Goal: Task Accomplishment & Management: Complete application form

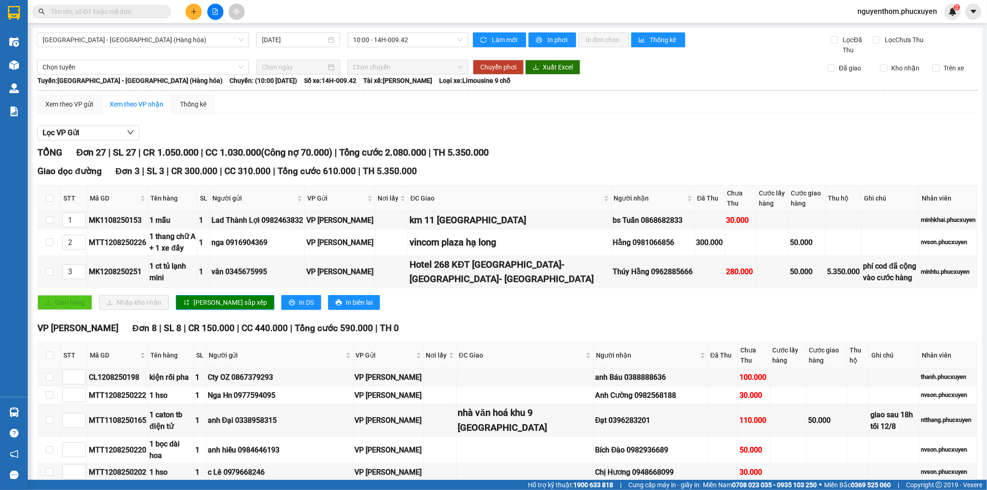
click at [192, 9] on icon "plus" at bounding box center [194, 11] width 6 height 6
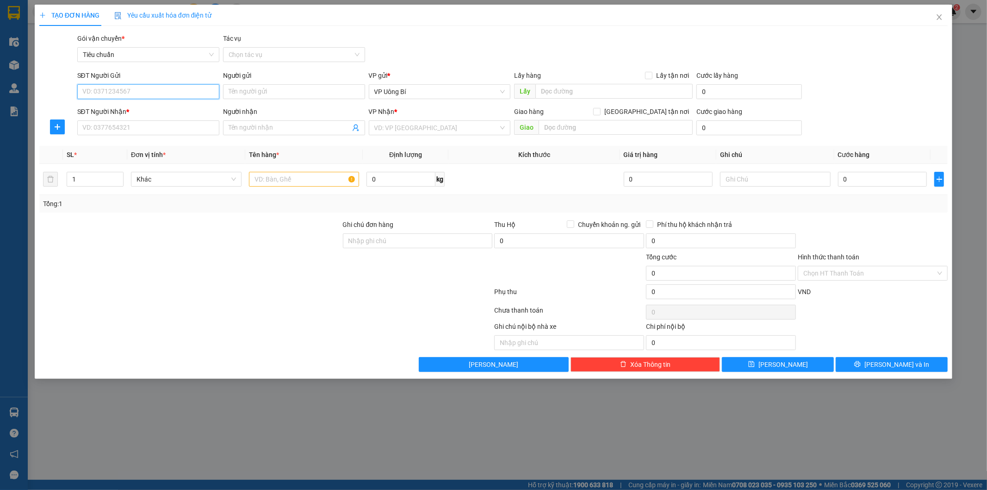
click at [197, 95] on input "SĐT Người Gửi" at bounding box center [148, 91] width 142 height 15
type input "8898"
drag, startPoint x: 110, startPoint y: 92, endPoint x: 79, endPoint y: 92, distance: 31.0
click at [79, 92] on input "8898" at bounding box center [148, 91] width 142 height 15
click at [135, 109] on div "0988489989 - [PERSON_NAME]" at bounding box center [148, 110] width 131 height 10
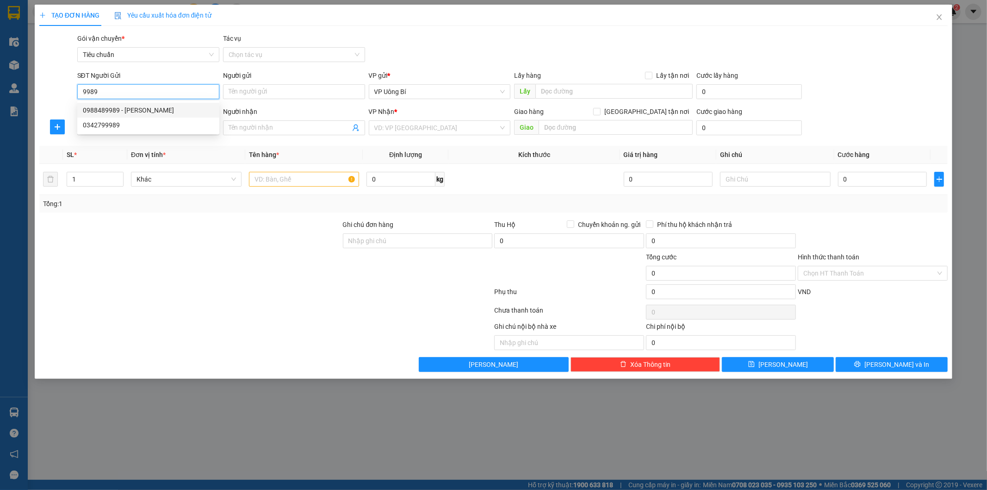
type input "0988489989"
type input "C Hạnh"
type input "0988489989"
click at [126, 130] on input "SĐT Người Nhận *" at bounding box center [148, 127] width 142 height 15
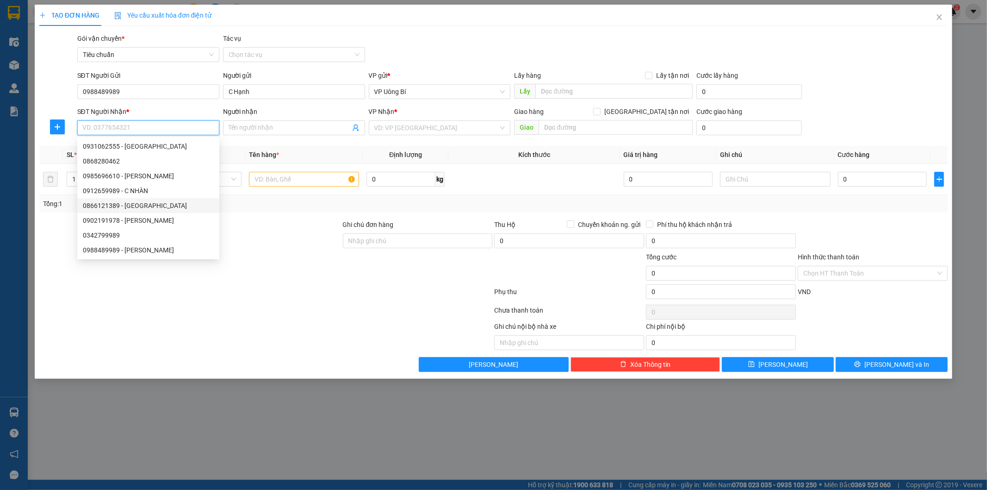
click at [146, 206] on div "0866121389 - [GEOGRAPHIC_DATA]" at bounding box center [148, 205] width 131 height 10
type input "0866121389"
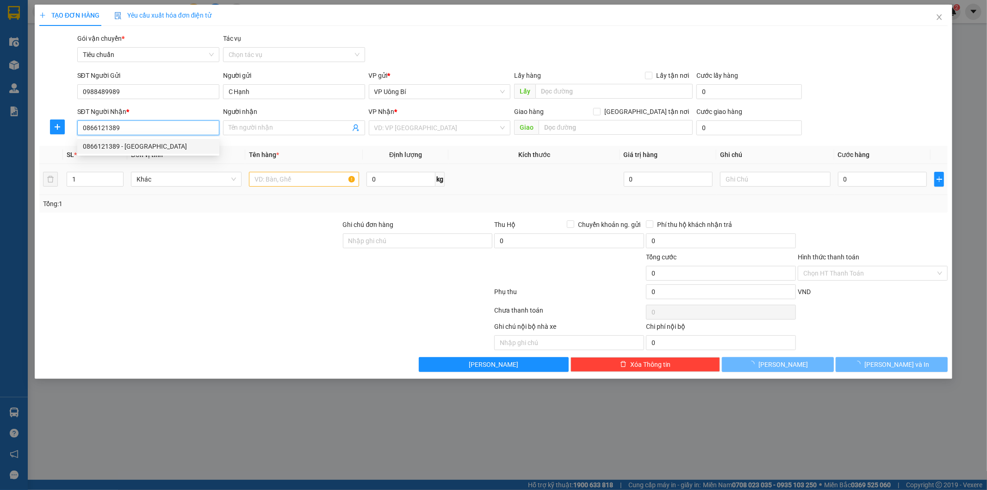
type input "[PERSON_NAME]"
checkbox input "true"
type input "137 P. Hàng Bạc, Hàng Đào, [GEOGRAPHIC_DATA], [GEOGRAPHIC_DATA], [GEOGRAPHIC_DA…"
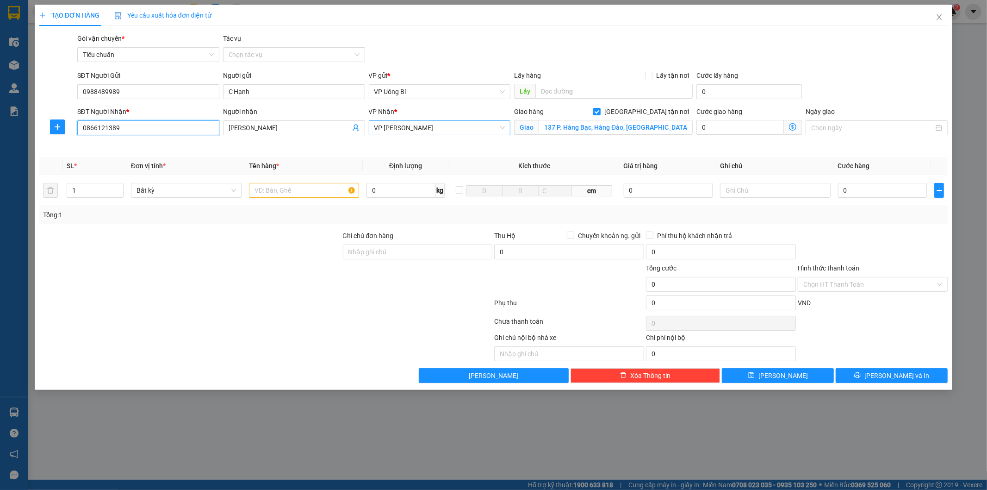
click at [489, 127] on span "VP [PERSON_NAME]" at bounding box center [439, 128] width 131 height 14
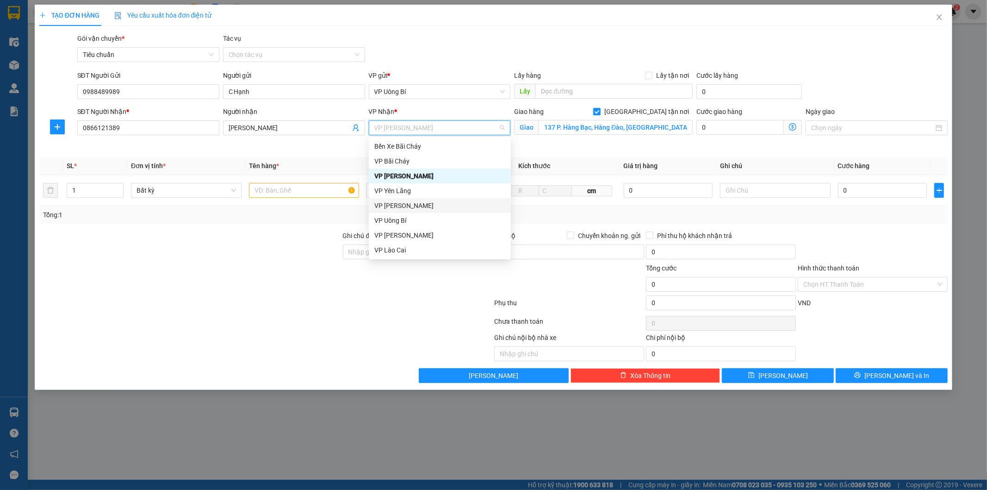
click at [419, 205] on div "VP [PERSON_NAME]" at bounding box center [439, 205] width 131 height 10
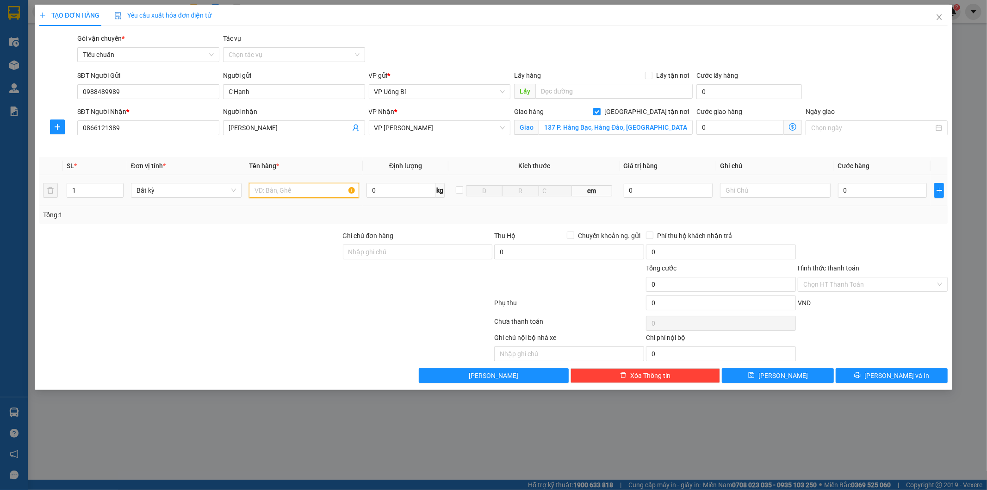
click at [290, 194] on input "text" at bounding box center [304, 190] width 111 height 15
type input "1 catong nhỏ"
click at [900, 189] on input "0" at bounding box center [882, 190] width 89 height 15
type input "5"
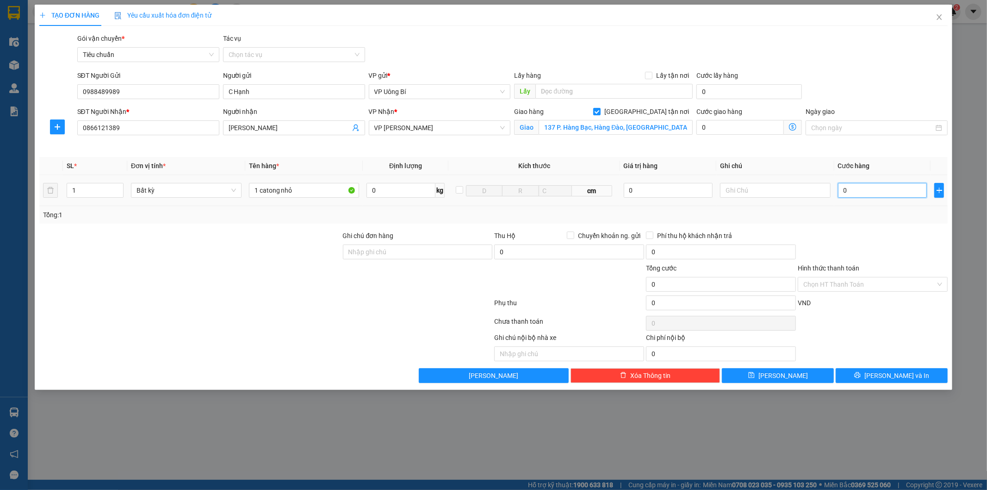
type input "5"
type input "50"
type input "50.000"
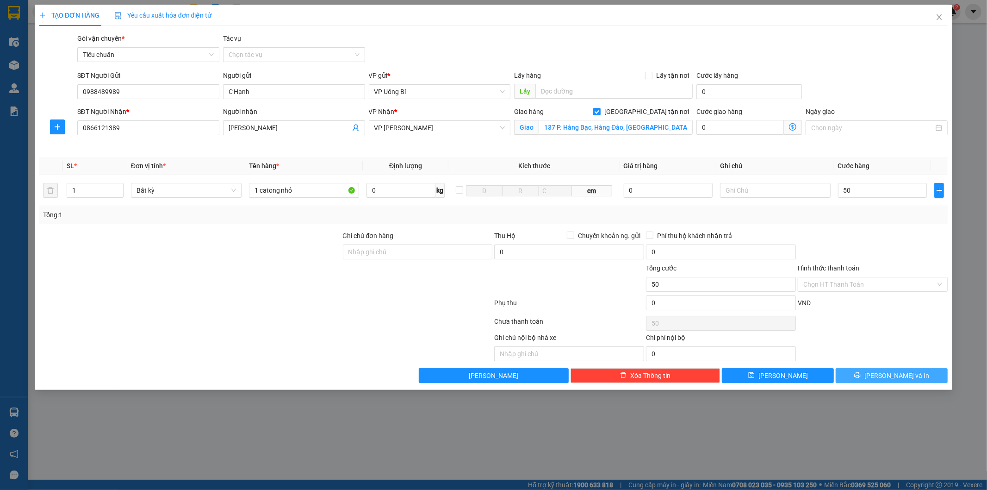
type input "50.000"
click at [868, 374] on button "[PERSON_NAME] và In" at bounding box center [892, 375] width 112 height 15
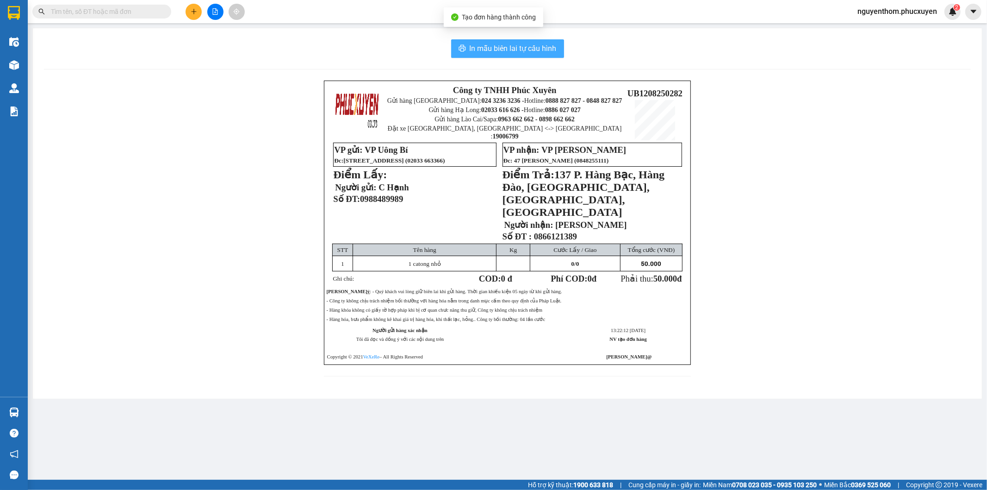
click at [520, 44] on span "In mẫu biên lai tự cấu hình" at bounding box center [513, 49] width 87 height 12
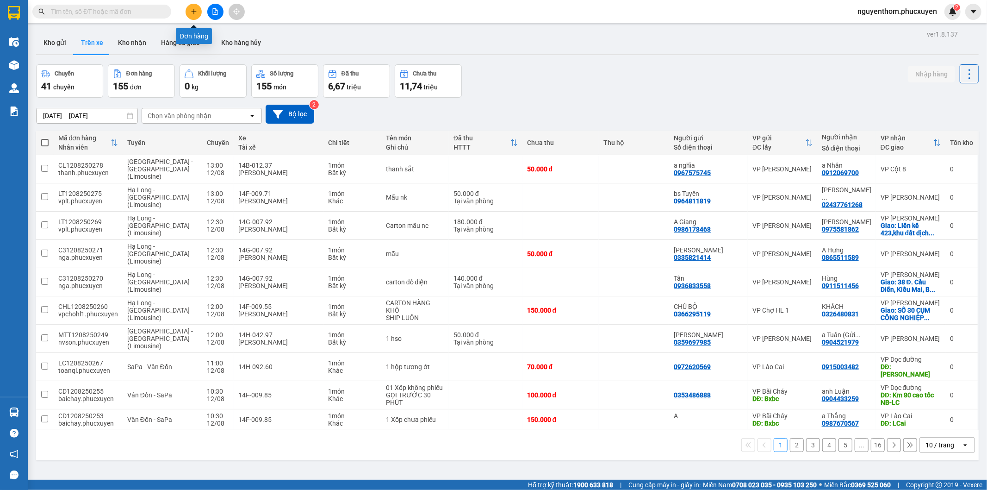
click at [190, 6] on button at bounding box center [194, 12] width 16 height 16
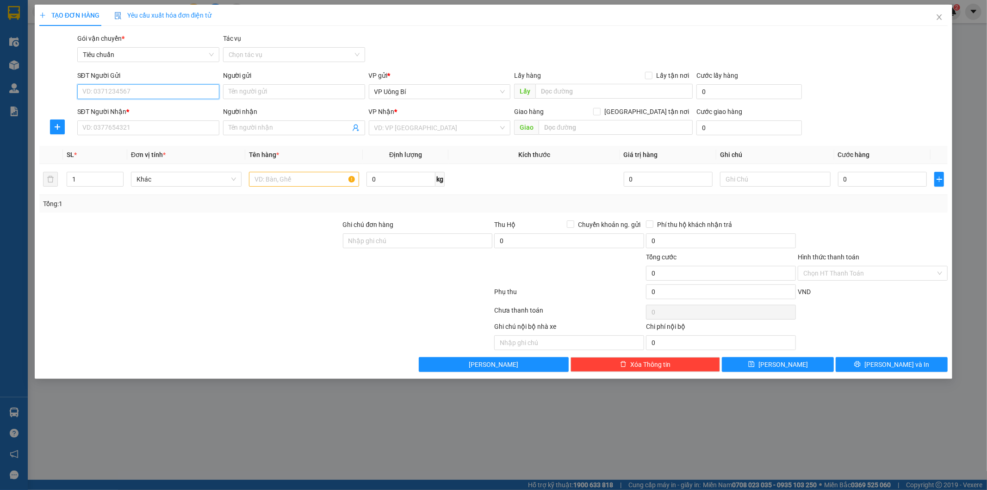
click at [176, 94] on input "SĐT Người Gửi" at bounding box center [148, 91] width 142 height 15
click at [136, 109] on div "0988489989 - [PERSON_NAME]" at bounding box center [148, 110] width 131 height 10
type input "0988489989"
type input "C Hạnh"
type input "0988489989"
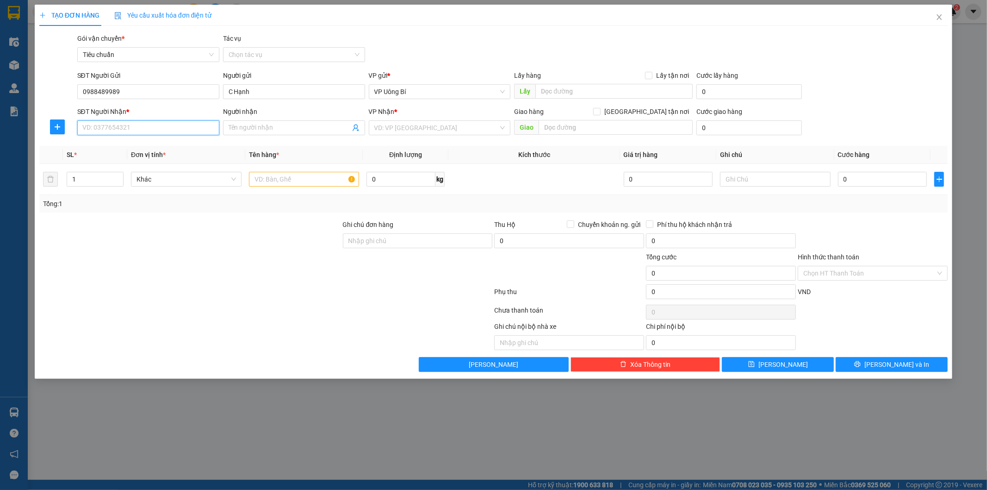
click at [141, 127] on input "SĐT Người Nhận *" at bounding box center [148, 127] width 142 height 15
click at [140, 146] on div "0972186886 - E Ánh" at bounding box center [148, 146] width 131 height 10
type input "0972186886"
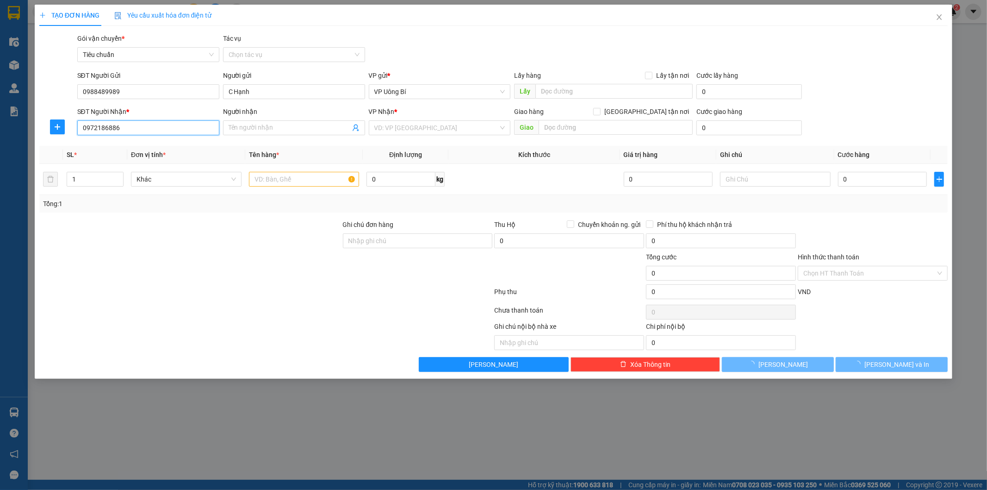
type input "E Ánh"
checkbox input "true"
type input "Thôn Bến, [GEOGRAPHIC_DATA], [GEOGRAPHIC_DATA], [GEOGRAPHIC_DATA] ( gần [GEOGRA…"
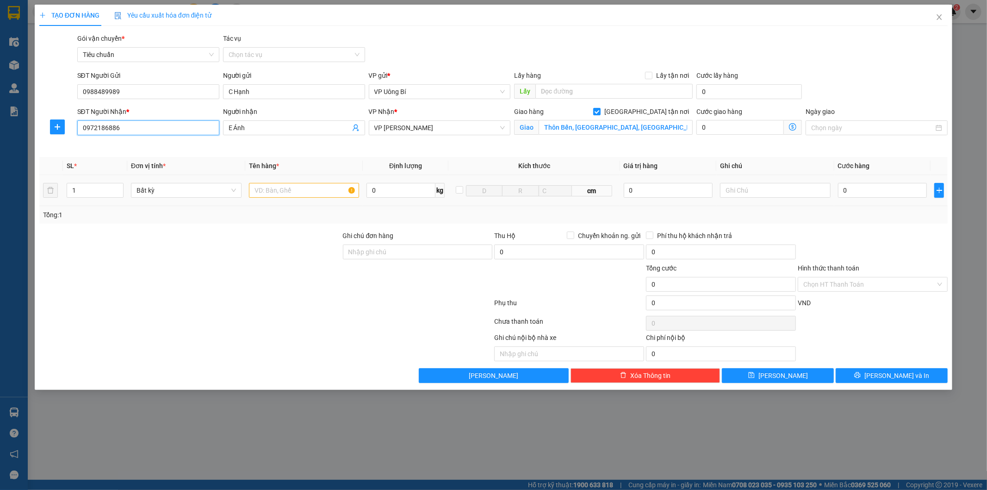
type input "0972186886"
click at [309, 190] on input "text" at bounding box center [304, 190] width 111 height 15
type input "1 catong to nhẹ"
click at [886, 188] on input "0" at bounding box center [882, 190] width 89 height 15
type input "6"
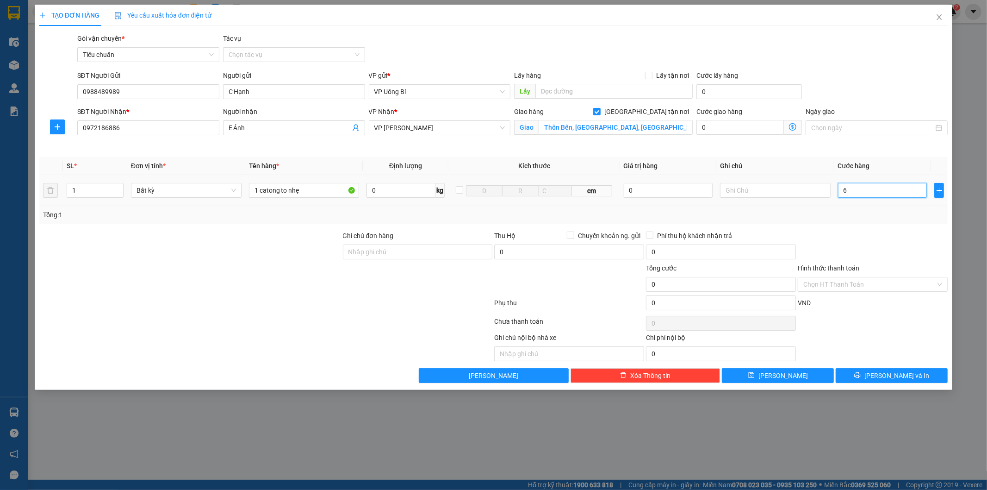
type input "6"
type input "60"
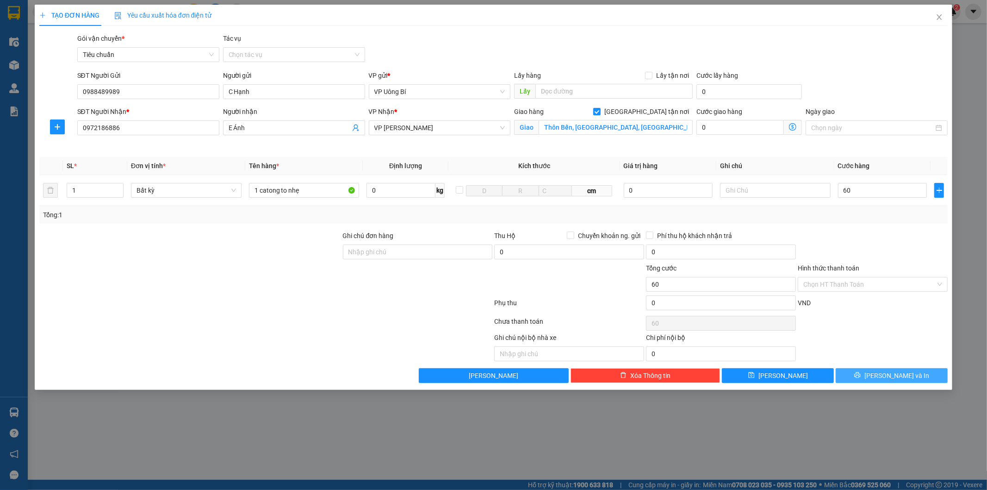
type input "60.000"
click at [861, 374] on icon "printer" at bounding box center [857, 375] width 6 height 6
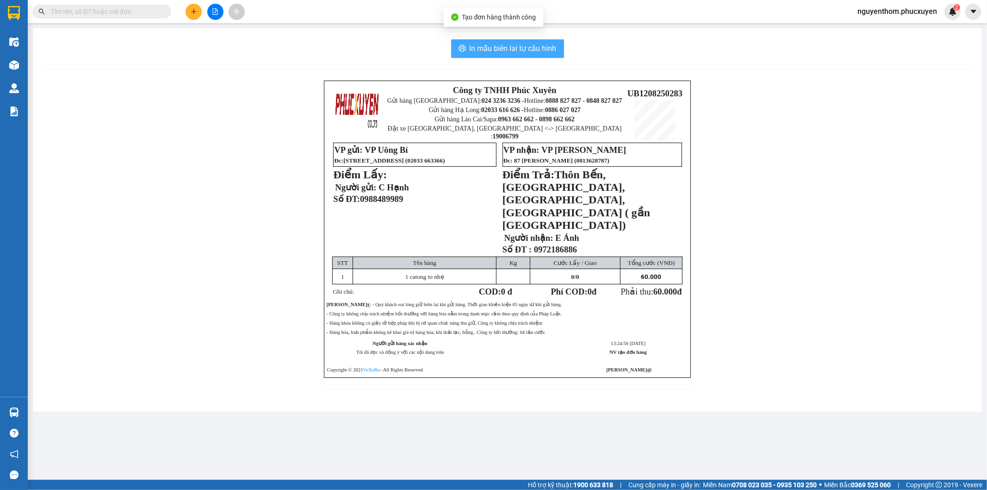
click at [507, 44] on span "In mẫu biên lai tự cấu hình" at bounding box center [513, 49] width 87 height 12
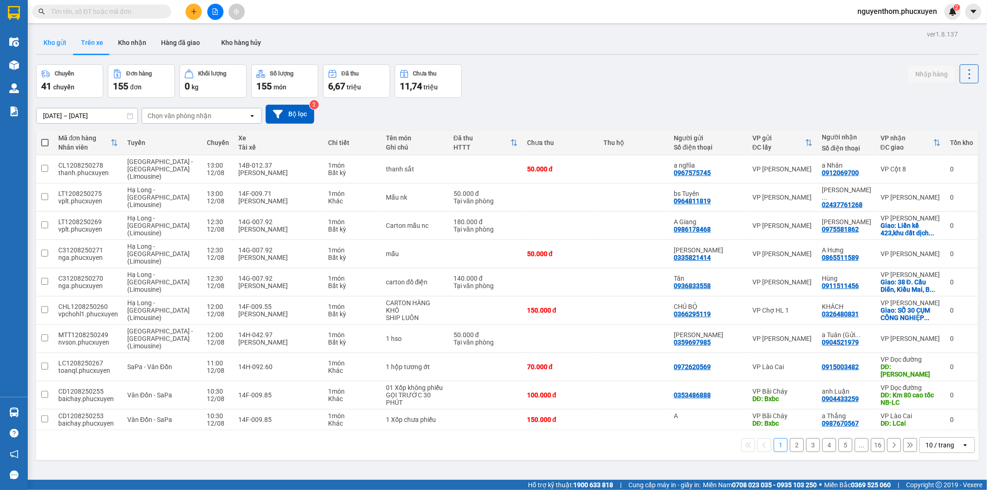
click at [56, 39] on button "Kho gửi" at bounding box center [54, 42] width 37 height 22
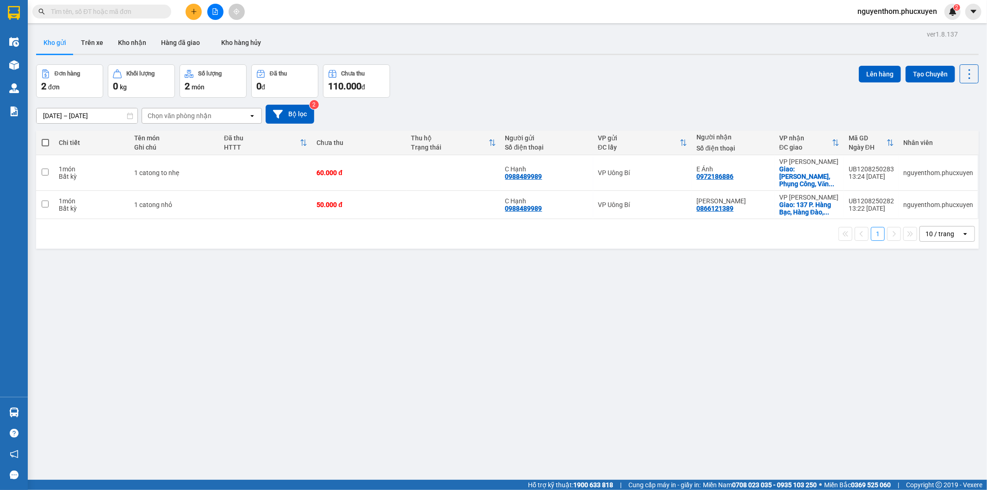
click at [192, 9] on icon "plus" at bounding box center [194, 11] width 6 height 6
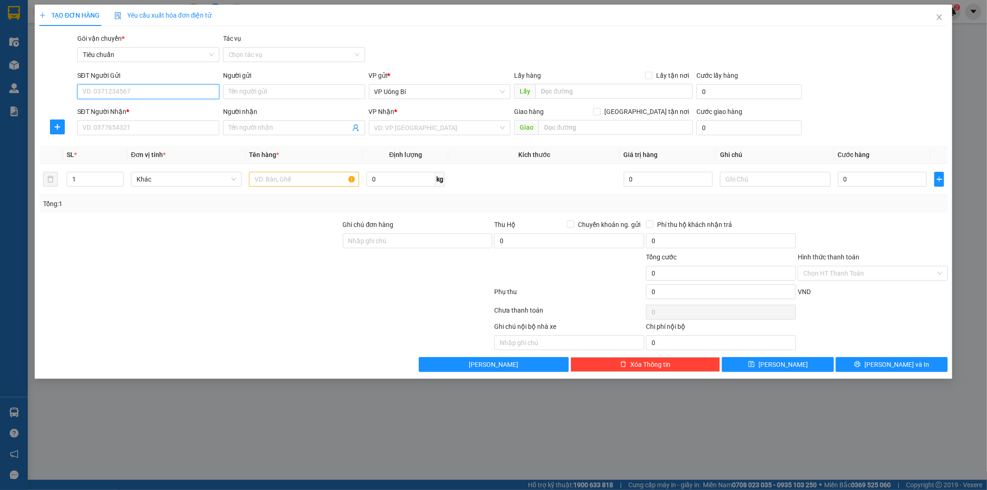
click at [193, 90] on input "SĐT Người Gửi" at bounding box center [148, 91] width 142 height 15
click at [125, 108] on div "0968376817 - [PERSON_NAME]" at bounding box center [148, 110] width 131 height 10
type input "0968376817"
type input "Bsi Nga"
type input "0968376817"
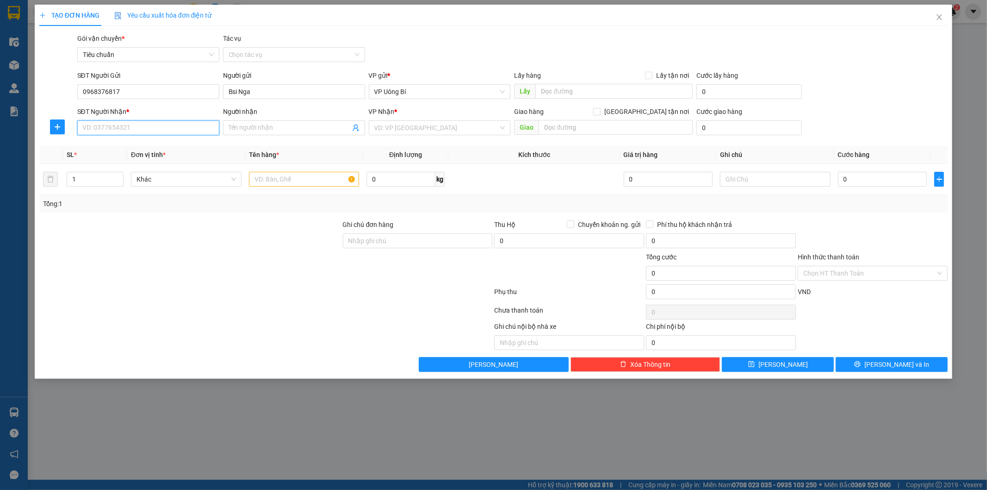
click at [131, 129] on input "SĐT Người Nhận *" at bounding box center [148, 127] width 142 height 15
click at [137, 149] on div "0902268575 - geneviet" at bounding box center [148, 146] width 131 height 10
type input "0902268575"
type input "geneviet"
click at [298, 180] on input "text" at bounding box center [304, 179] width 111 height 15
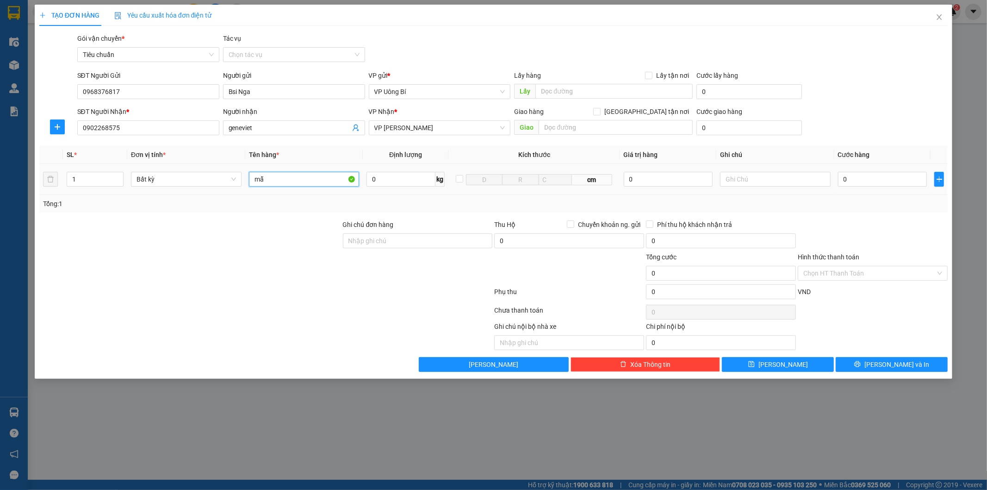
type input "m"
type input "phong bì mẫu xn"
click at [889, 178] on input "0" at bounding box center [882, 179] width 89 height 15
type input "5"
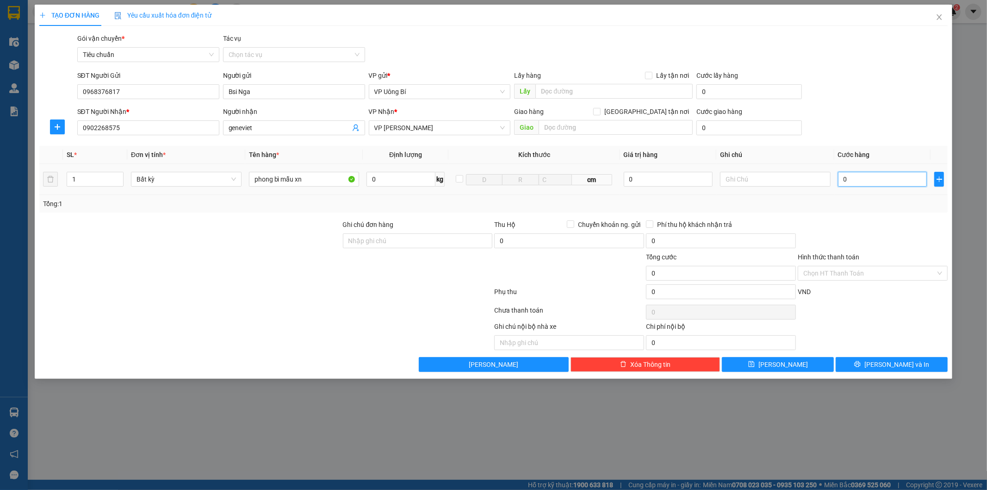
type input "5"
type input "50"
type input "50.000"
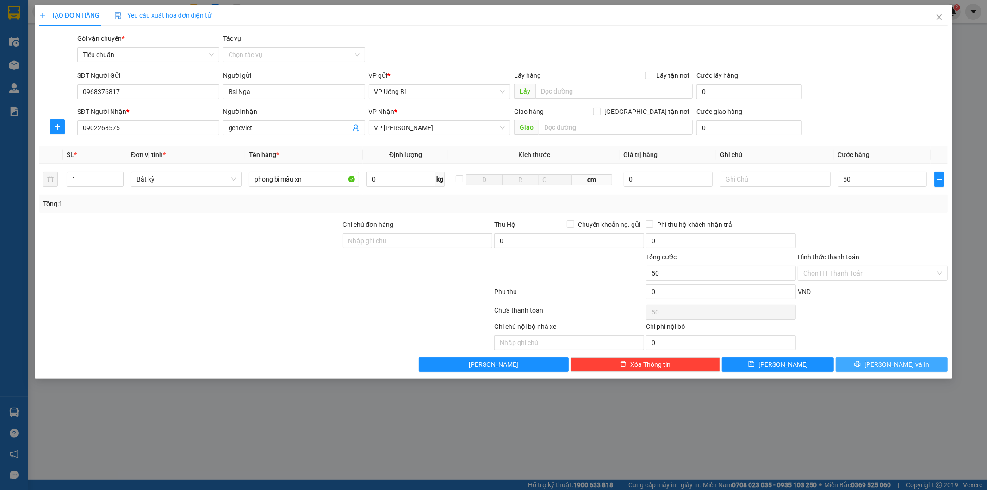
type input "50.000"
click at [869, 366] on button "[PERSON_NAME] và In" at bounding box center [892, 364] width 112 height 15
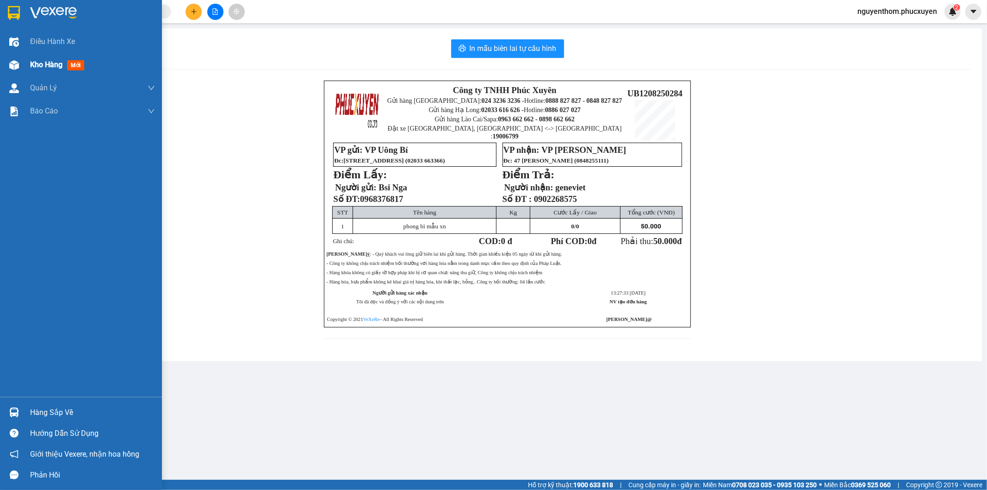
click at [37, 60] on span "Kho hàng" at bounding box center [46, 64] width 32 height 9
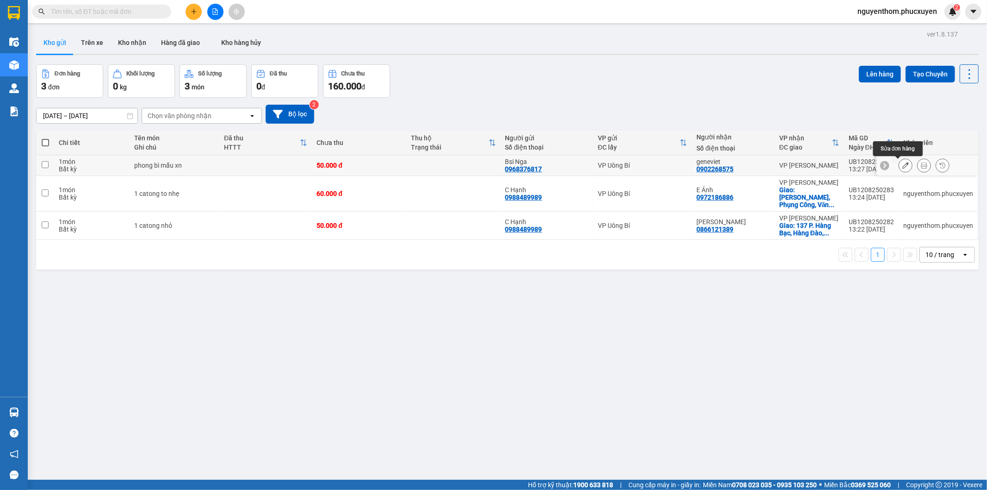
click at [902, 165] on icon at bounding box center [905, 165] width 6 height 6
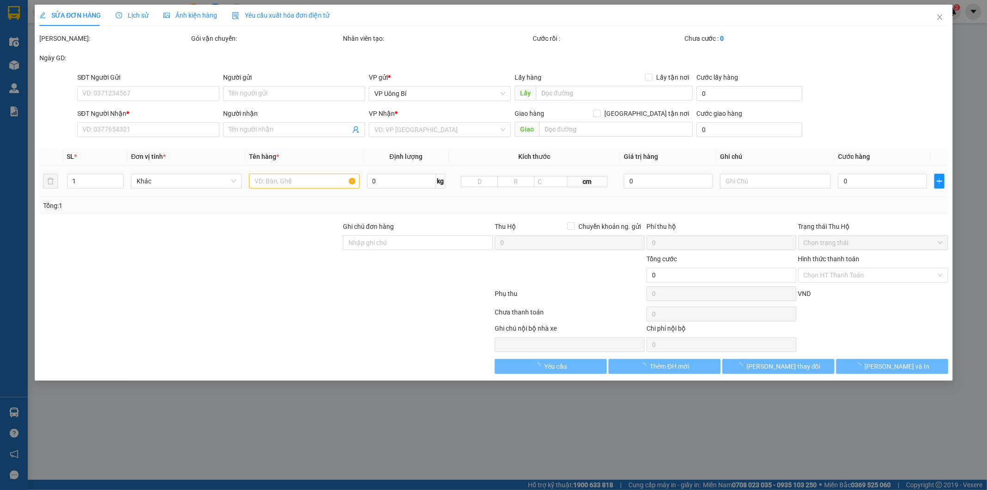
type input "0968376817"
type input "Bsi Nga"
type input "0902268575"
type input "geneviet"
type input "50.000"
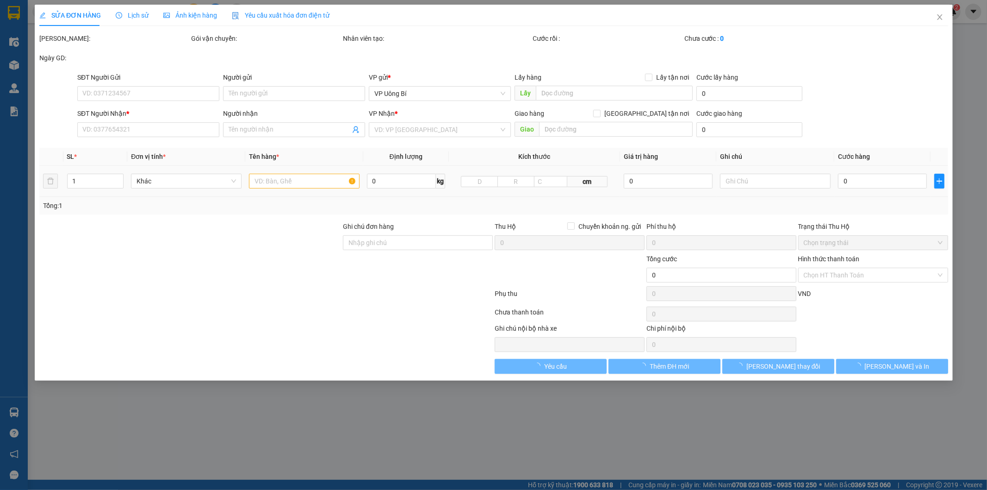
type input "50.000"
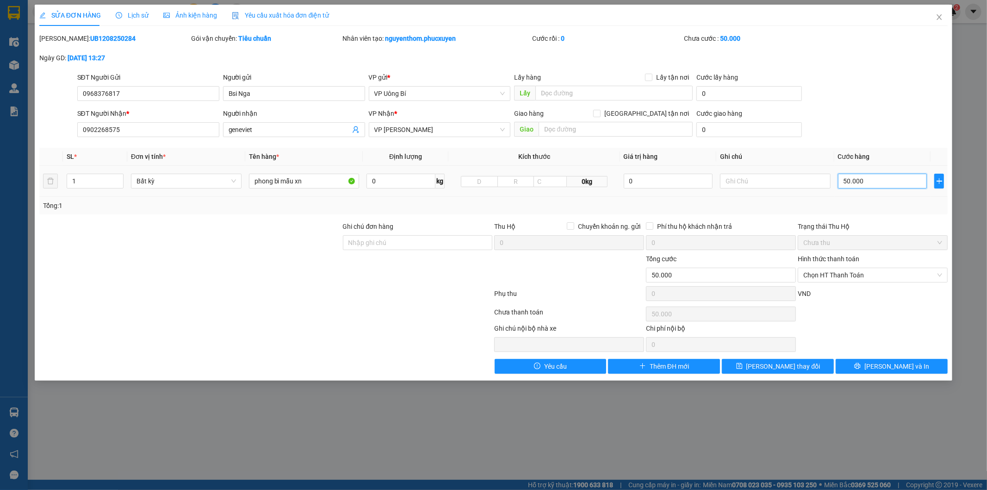
click at [872, 182] on input "50.000" at bounding box center [882, 181] width 89 height 15
type input "3"
type input "30"
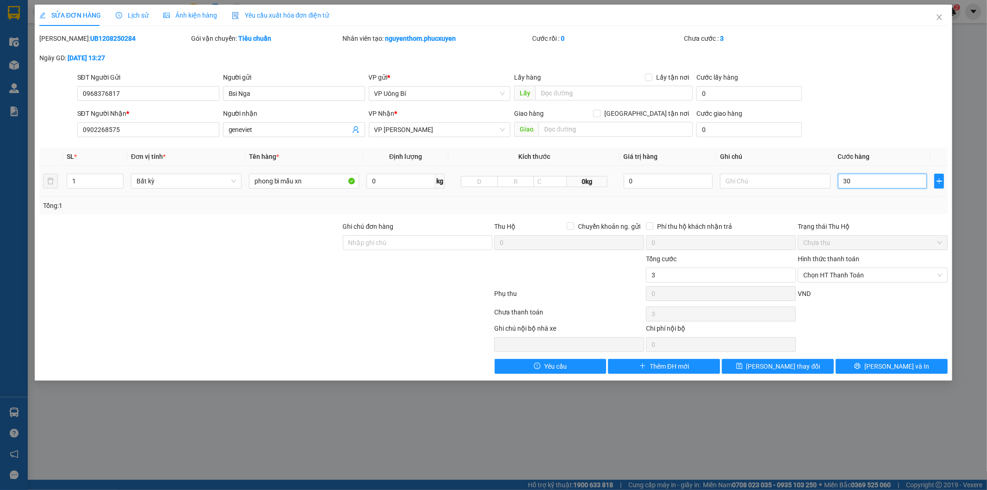
type input "30"
type input "30.000"
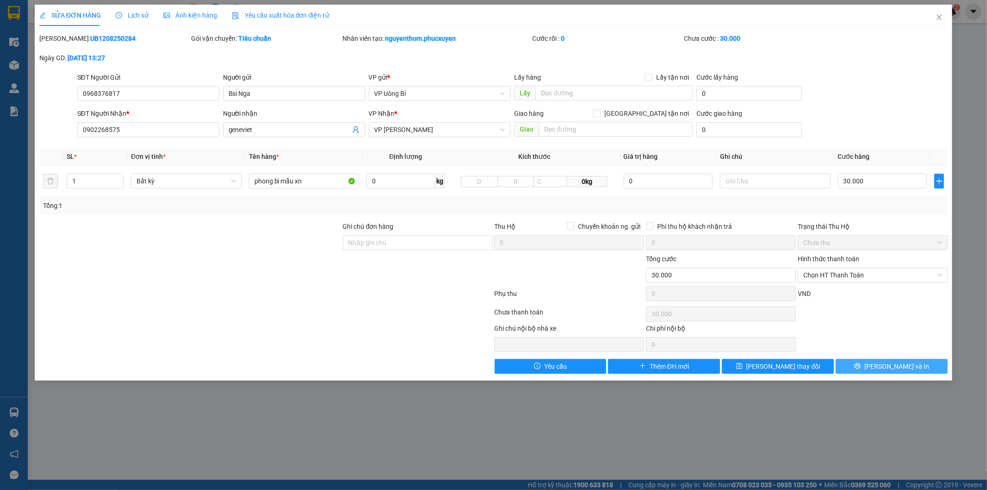
click at [871, 368] on button "[PERSON_NAME] và In" at bounding box center [892, 366] width 112 height 15
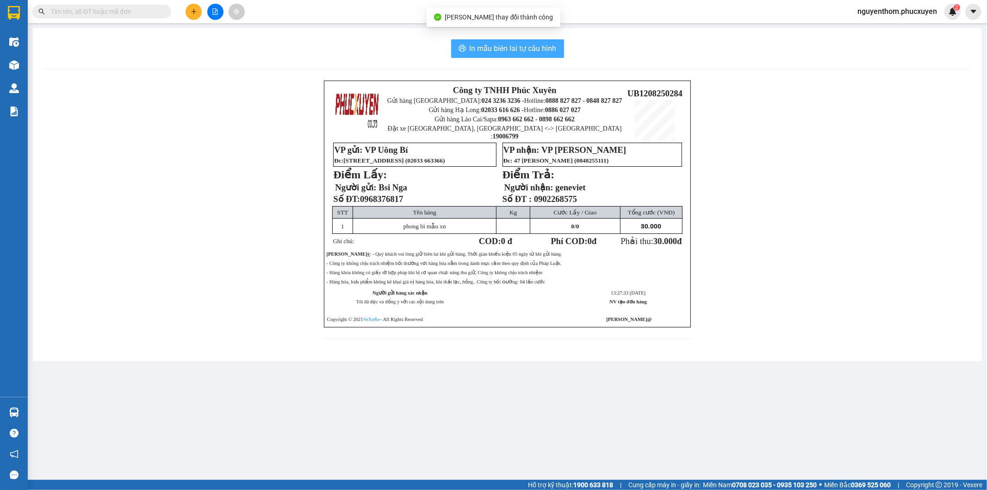
click at [517, 45] on span "In mẫu biên lai tự cấu hình" at bounding box center [513, 49] width 87 height 12
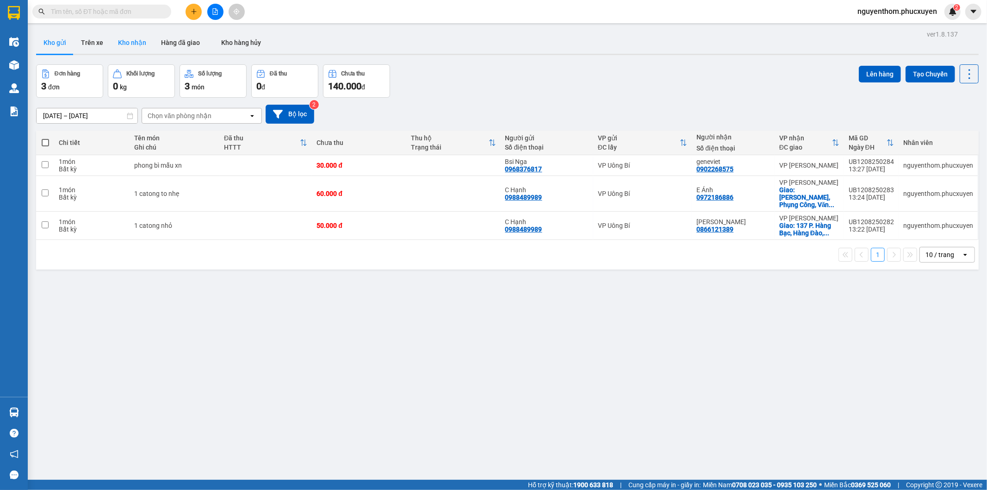
click at [127, 39] on button "Kho nhận" at bounding box center [132, 42] width 43 height 22
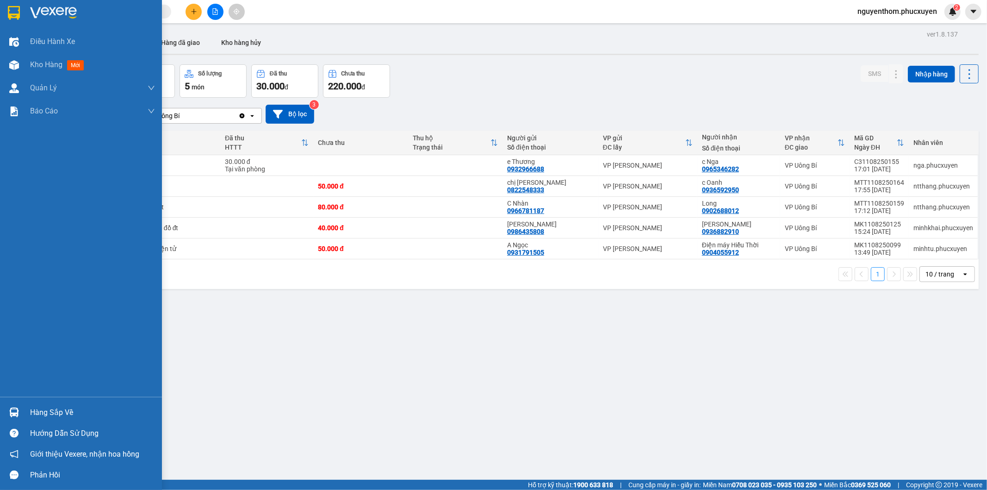
click at [15, 409] on img at bounding box center [14, 412] width 10 height 10
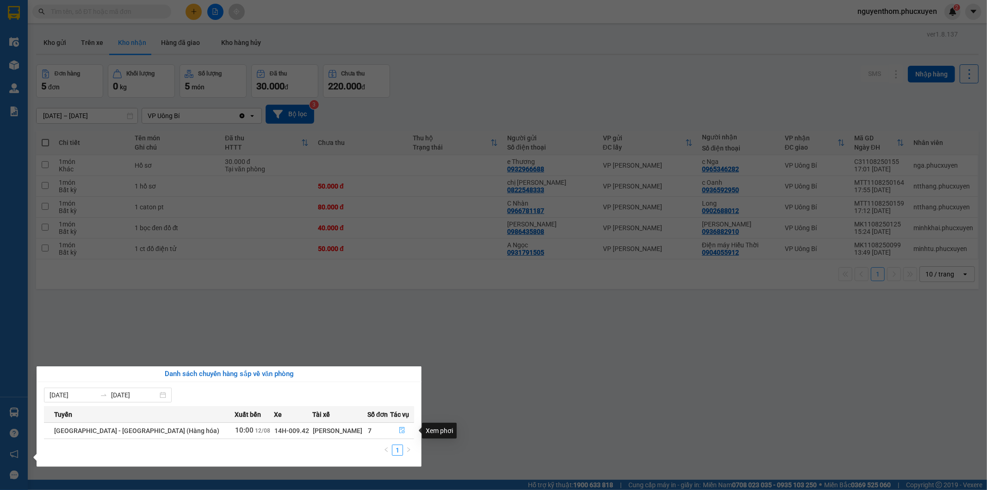
click at [399, 431] on icon "file-done" at bounding box center [402, 430] width 6 height 6
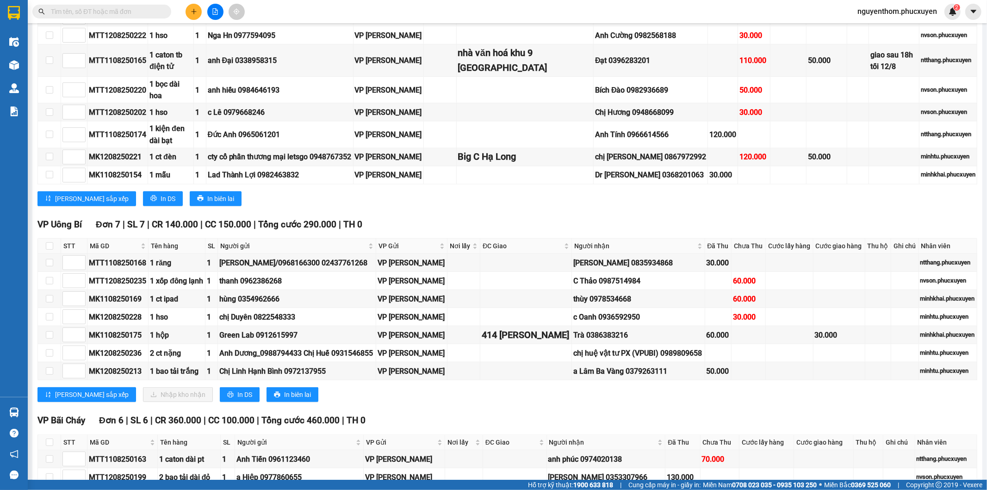
scroll to position [411, 0]
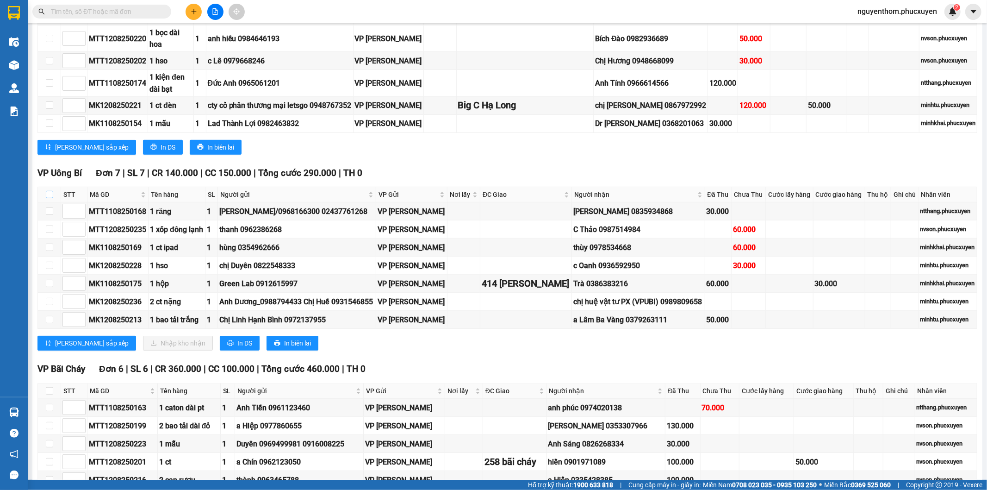
click at [50, 192] on input "checkbox" at bounding box center [49, 194] width 7 height 7
checkbox input "true"
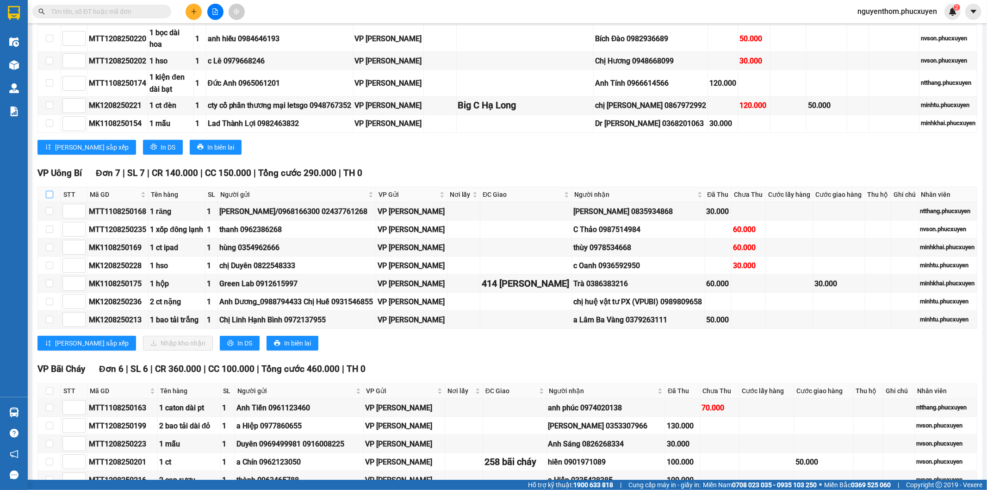
checkbox input "true"
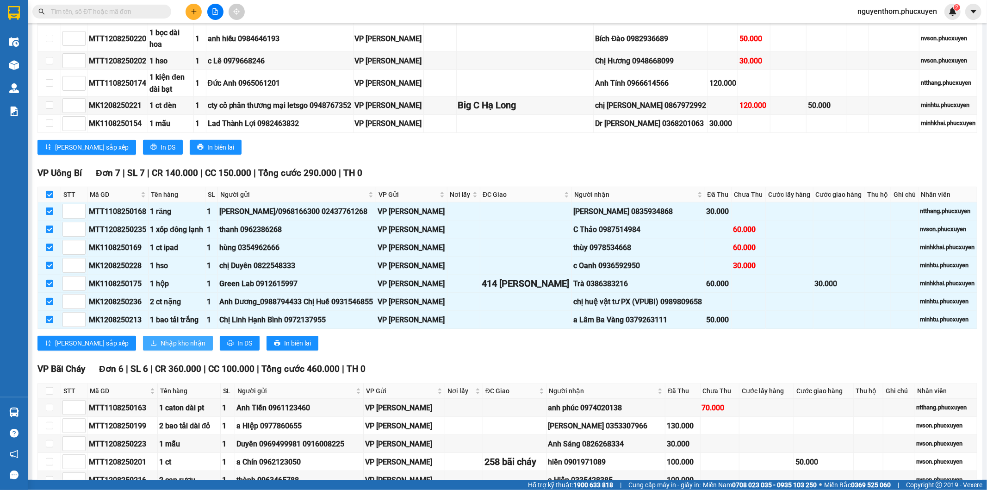
click at [161, 348] on span "Nhập kho nhận" at bounding box center [183, 343] width 45 height 10
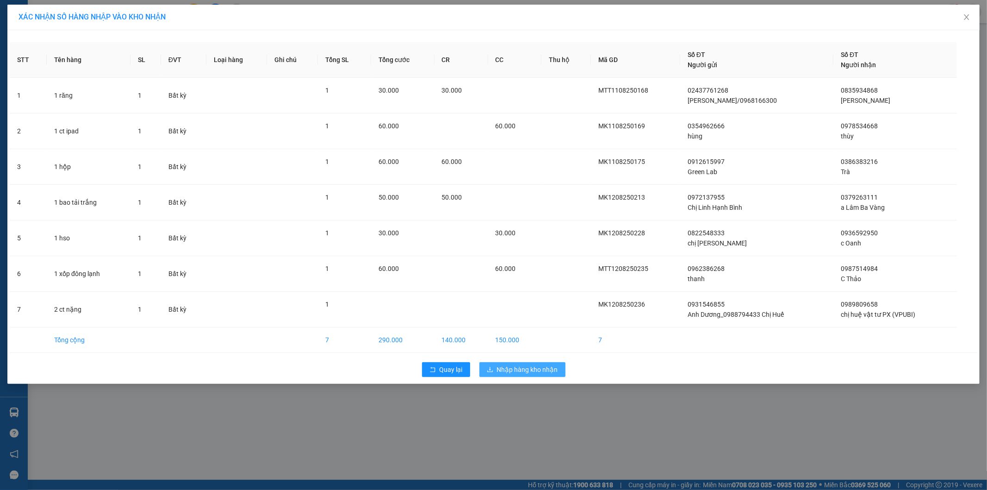
click at [523, 368] on span "Nhập hàng kho nhận" at bounding box center [527, 369] width 61 height 10
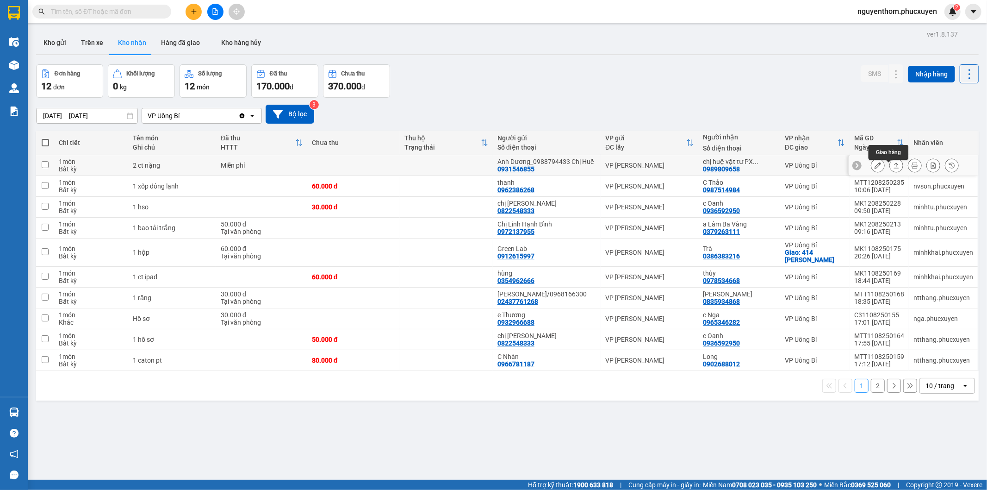
click at [893, 168] on icon at bounding box center [896, 165] width 6 height 6
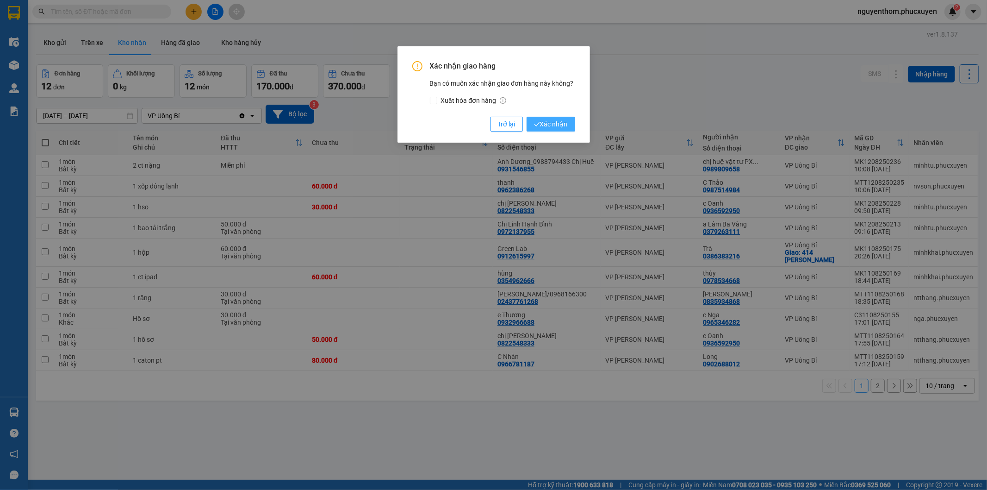
click at [551, 127] on span "Xác nhận" at bounding box center [551, 124] width 34 height 10
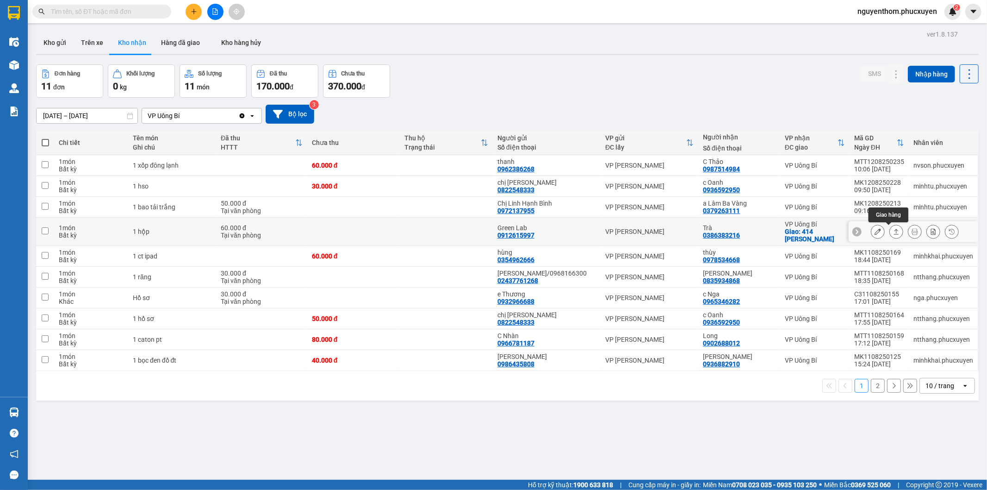
click at [893, 234] on icon at bounding box center [896, 231] width 6 height 6
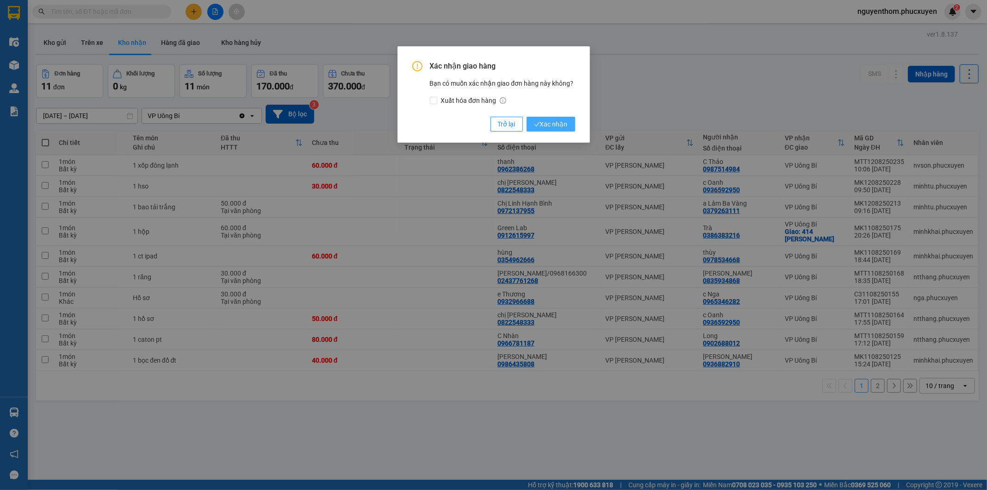
click at [558, 122] on span "Xác nhận" at bounding box center [551, 124] width 34 height 10
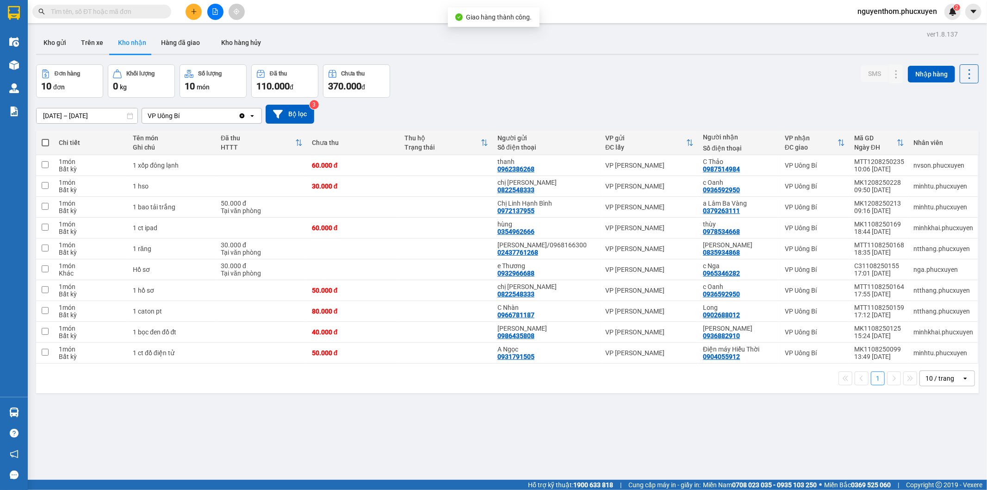
click at [719, 100] on div "[DATE] – [DATE] Press the down arrow key to interact with the calendar and sele…" at bounding box center [507, 114] width 943 height 33
click at [54, 43] on button "Kho gửi" at bounding box center [54, 42] width 37 height 22
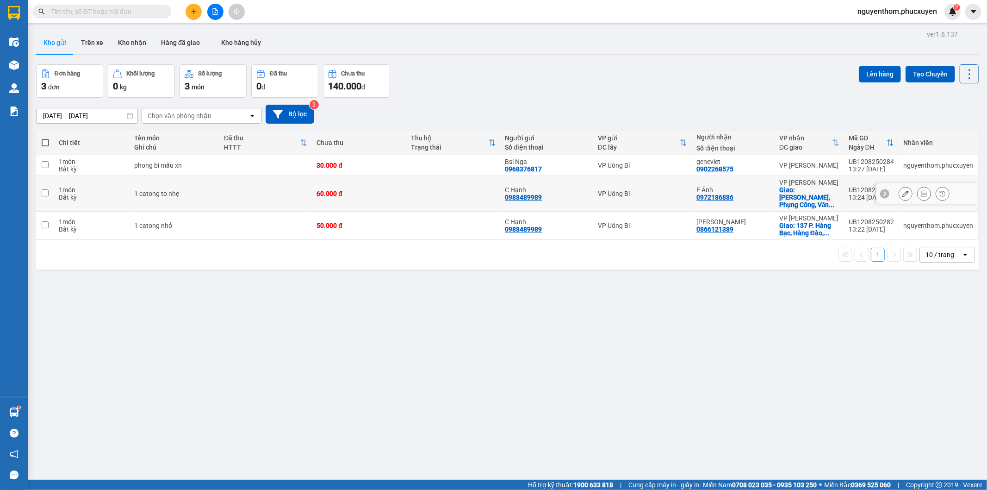
click at [678, 186] on td "VP Uông Bí" at bounding box center [642, 194] width 99 height 36
checkbox input "true"
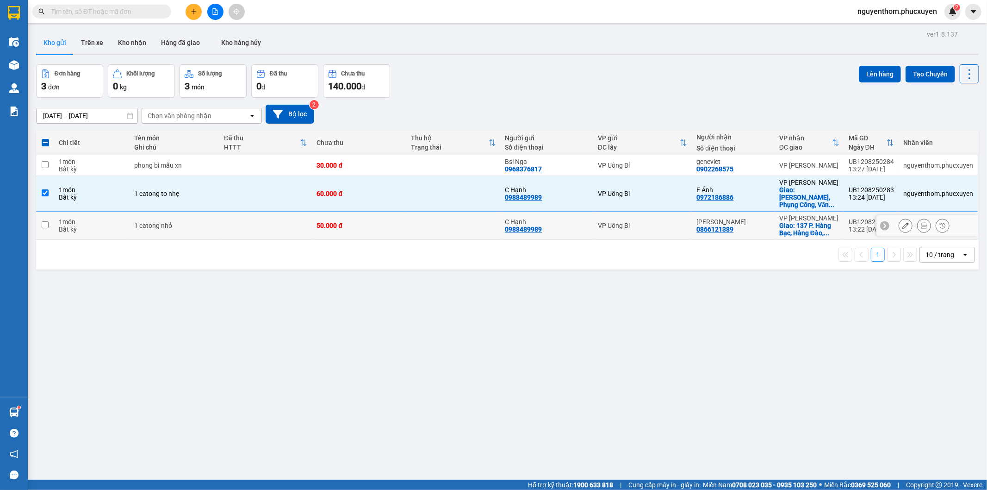
drag, startPoint x: 673, startPoint y: 217, endPoint x: 675, endPoint y: 227, distance: 10.8
click at [673, 222] on div "VP Uông Bí" at bounding box center [642, 225] width 89 height 7
checkbox input "true"
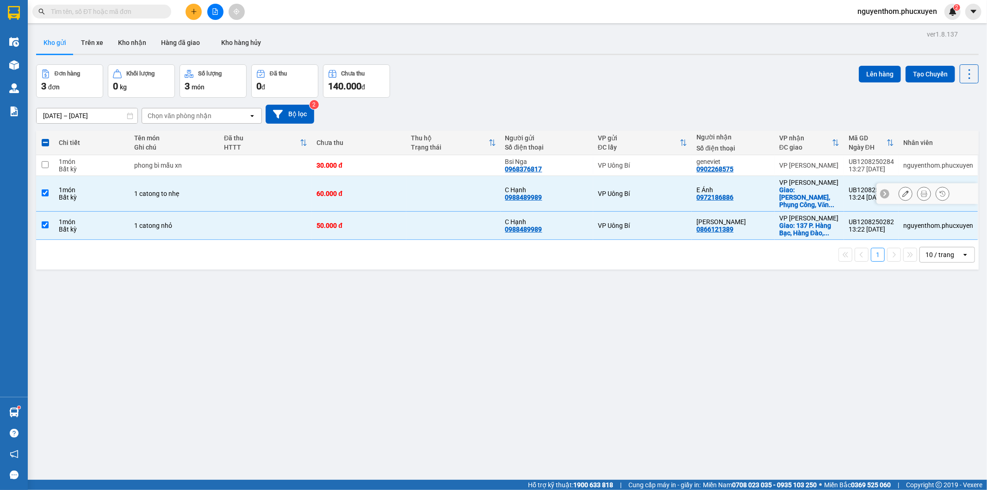
drag, startPoint x: 653, startPoint y: 192, endPoint x: 656, endPoint y: 216, distance: 24.3
click at [653, 193] on div "VP Uông Bí" at bounding box center [642, 193] width 89 height 7
checkbox input "false"
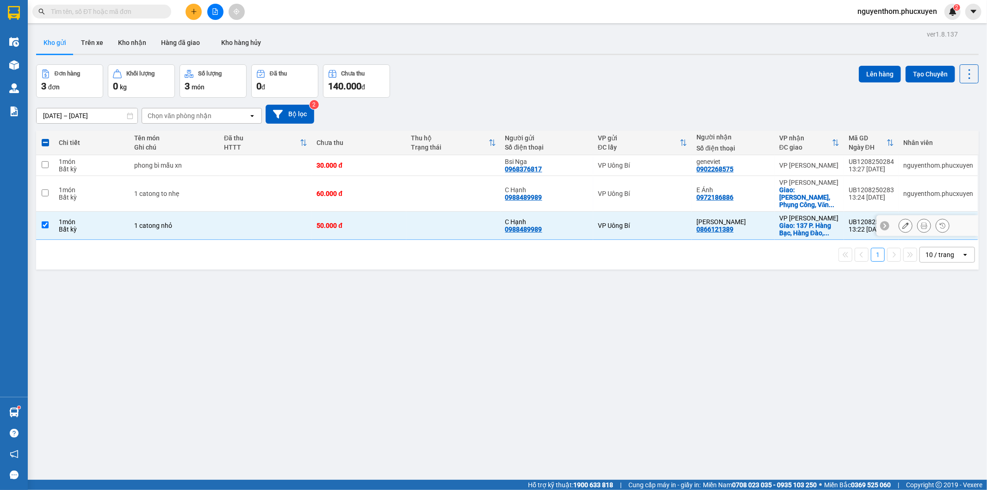
click at [656, 222] on div "VP Uông Bí" at bounding box center [642, 225] width 89 height 7
checkbox input "false"
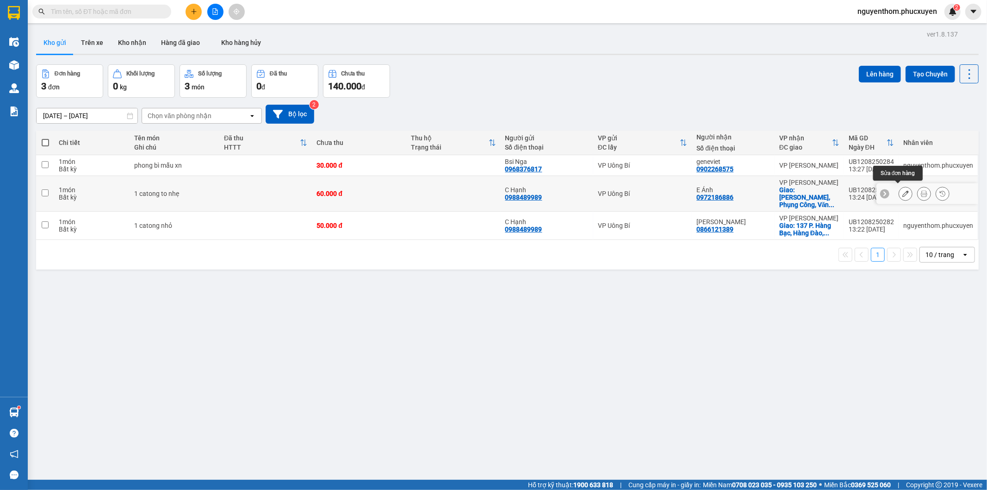
click at [902, 190] on icon at bounding box center [905, 193] width 6 height 6
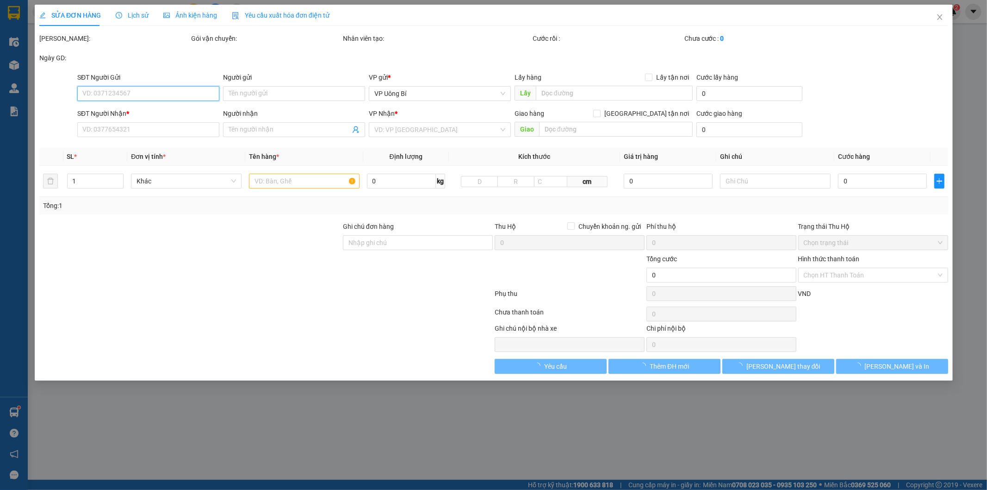
type input "0988489989"
type input "C Hạnh"
type input "0972186886"
type input "E Ánh"
checkbox input "true"
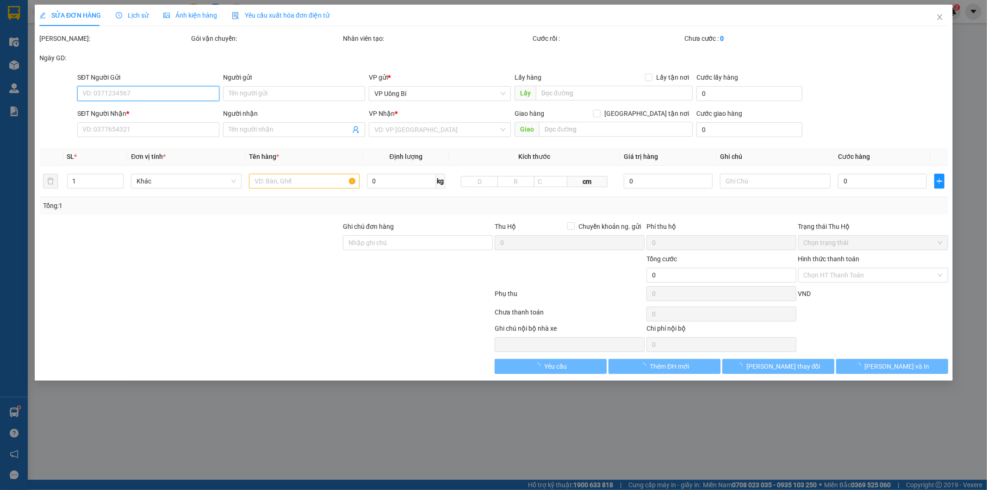
type input "Thôn Bến, [GEOGRAPHIC_DATA], [GEOGRAPHIC_DATA], [GEOGRAPHIC_DATA] ( gần [GEOGRA…"
type input "60.000"
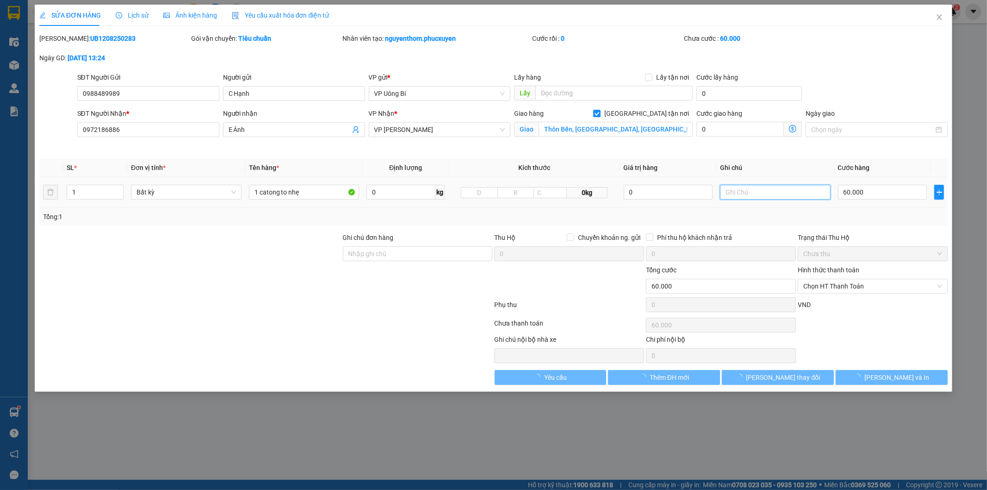
click at [778, 190] on input "text" at bounding box center [775, 192] width 111 height 15
click at [776, 188] on input "text" at bounding box center [775, 192] width 111 height 15
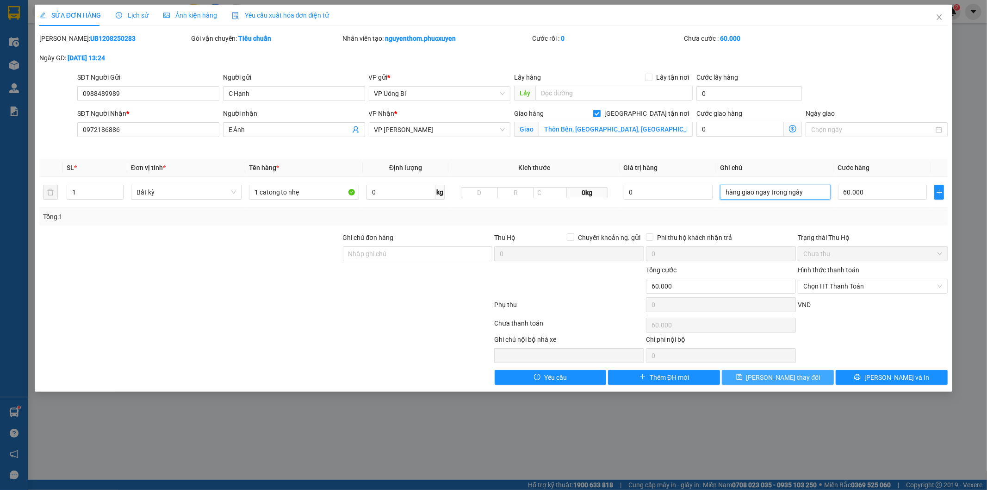
type input "hàng giao ngay trong ngày"
click at [796, 377] on span "[PERSON_NAME] thay đổi" at bounding box center [783, 377] width 74 height 10
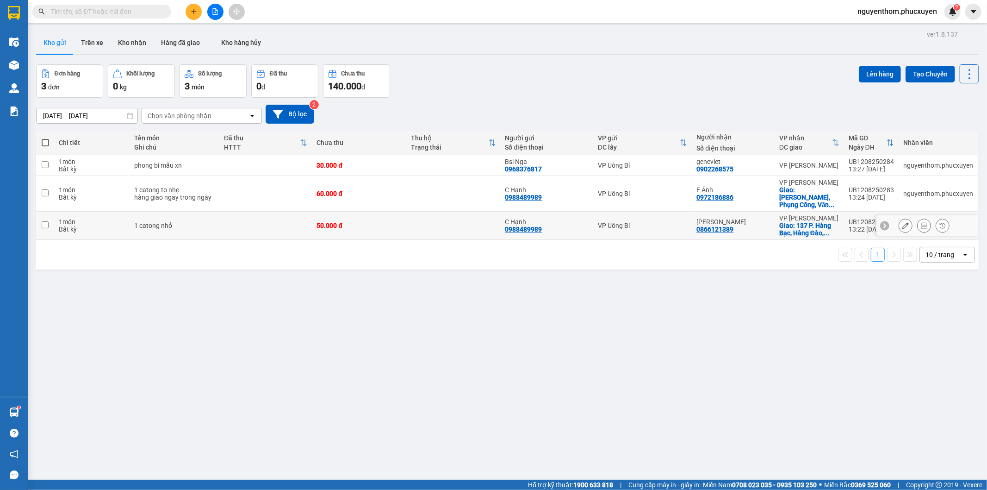
click at [901, 218] on button at bounding box center [905, 225] width 13 height 16
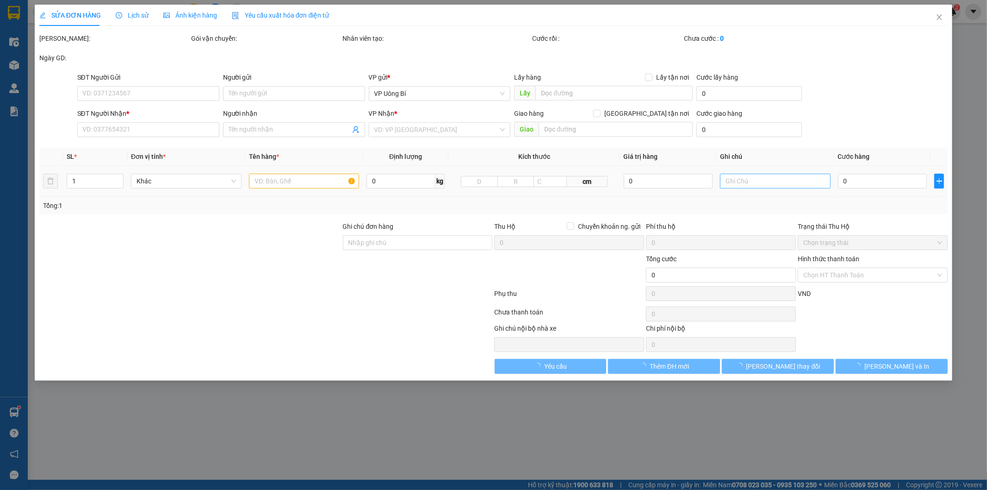
type input "0988489989"
type input "C Hạnh"
type input "0866121389"
type input "[PERSON_NAME]"
checkbox input "true"
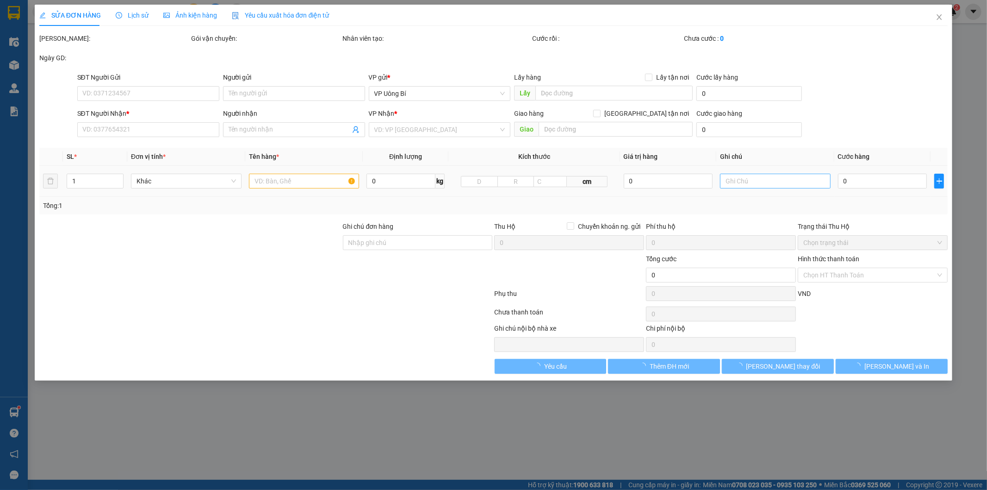
type input "137 P. Hàng Bạc, Hàng Đào, [GEOGRAPHIC_DATA], [GEOGRAPHIC_DATA], [GEOGRAPHIC_DA…"
type input "50.000"
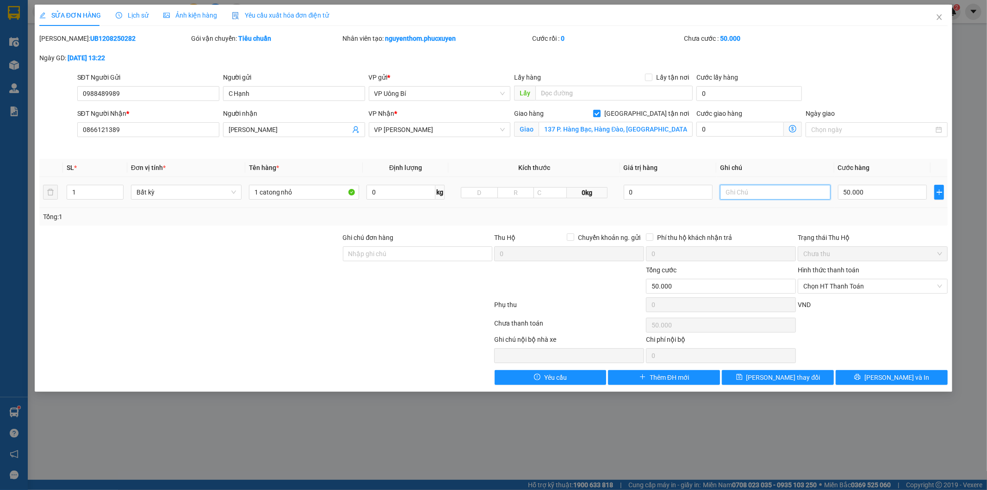
click at [768, 190] on input "text" at bounding box center [775, 192] width 111 height 15
type input "hàng giao ngay trong ngày"
click at [769, 372] on button "[PERSON_NAME] thay đổi" at bounding box center [778, 377] width 112 height 15
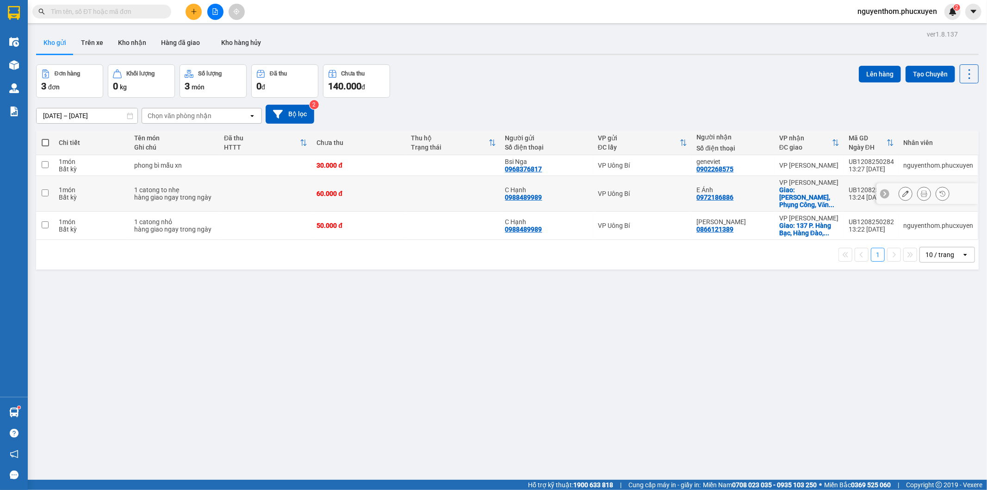
click at [921, 191] on icon at bounding box center [924, 193] width 6 height 6
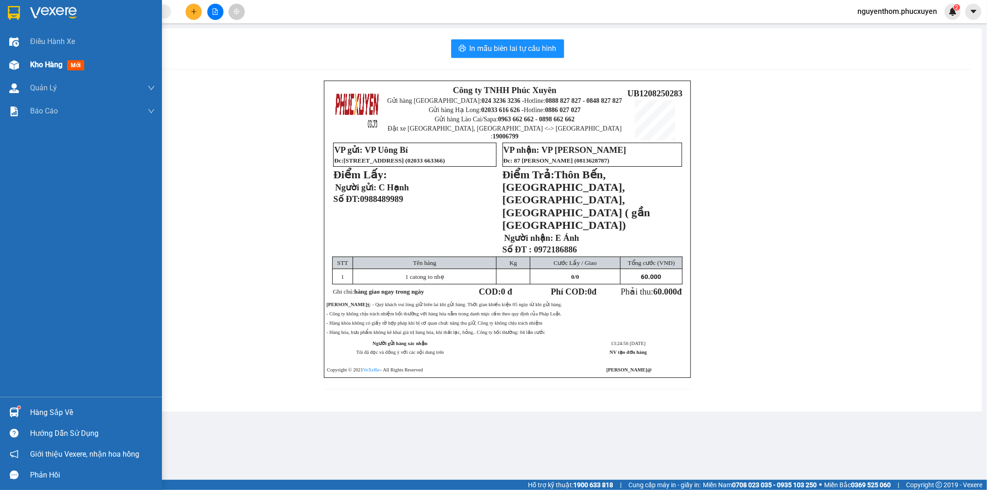
click at [37, 61] on span "Kho hàng" at bounding box center [46, 64] width 32 height 9
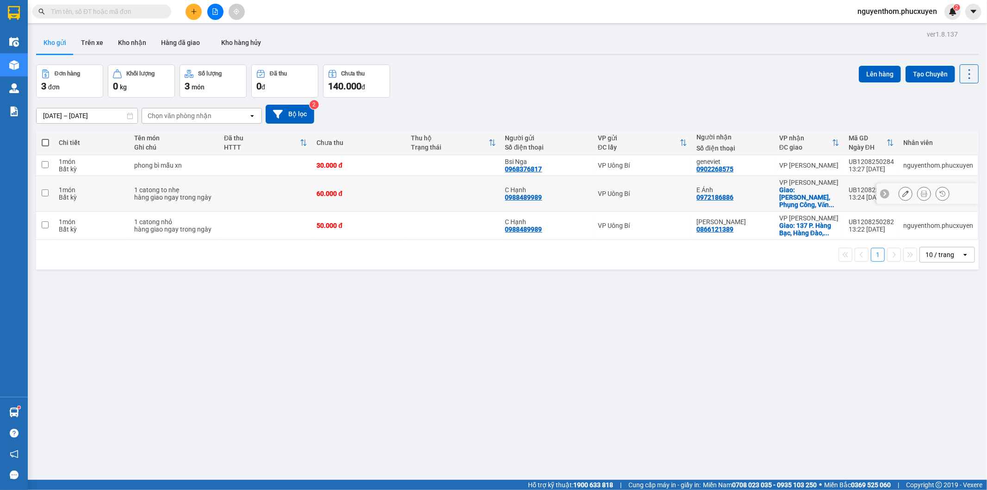
click at [671, 190] on div "VP Uông Bí" at bounding box center [642, 193] width 89 height 7
checkbox input "true"
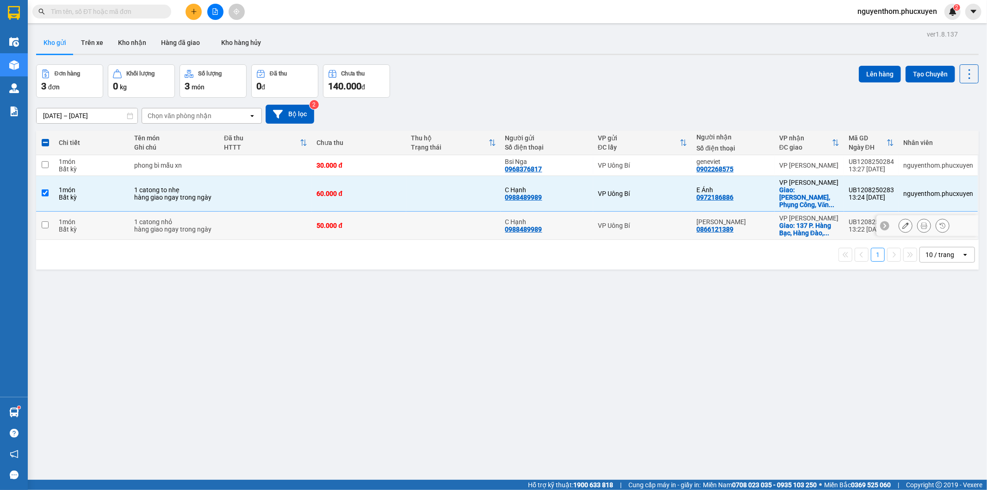
click at [667, 222] on div "VP Uông Bí" at bounding box center [642, 225] width 89 height 7
checkbox input "true"
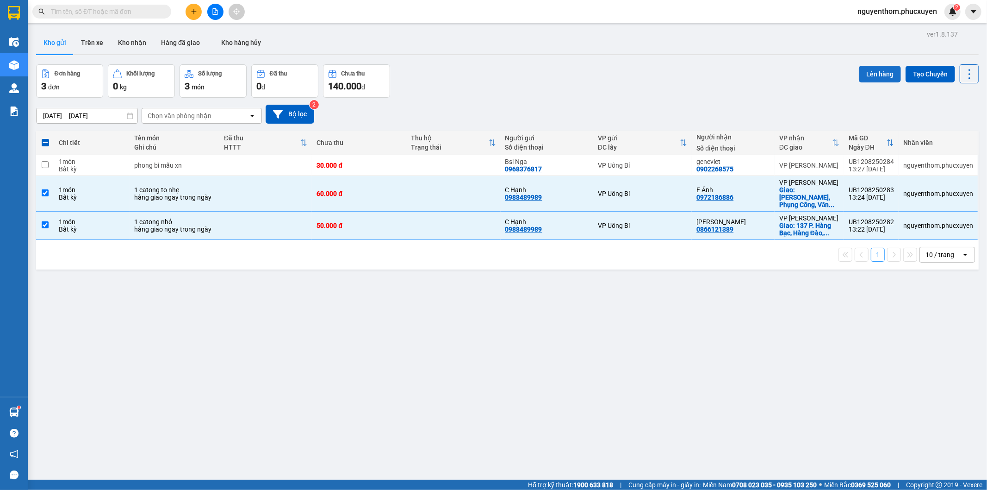
click at [871, 70] on button "Lên hàng" at bounding box center [880, 74] width 42 height 17
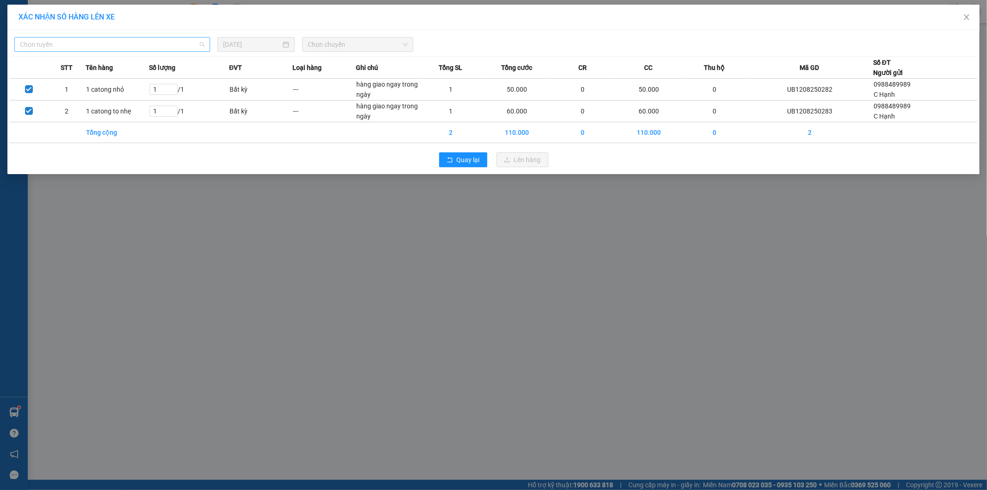
click at [177, 42] on span "Chọn tuyến" at bounding box center [112, 44] width 185 height 14
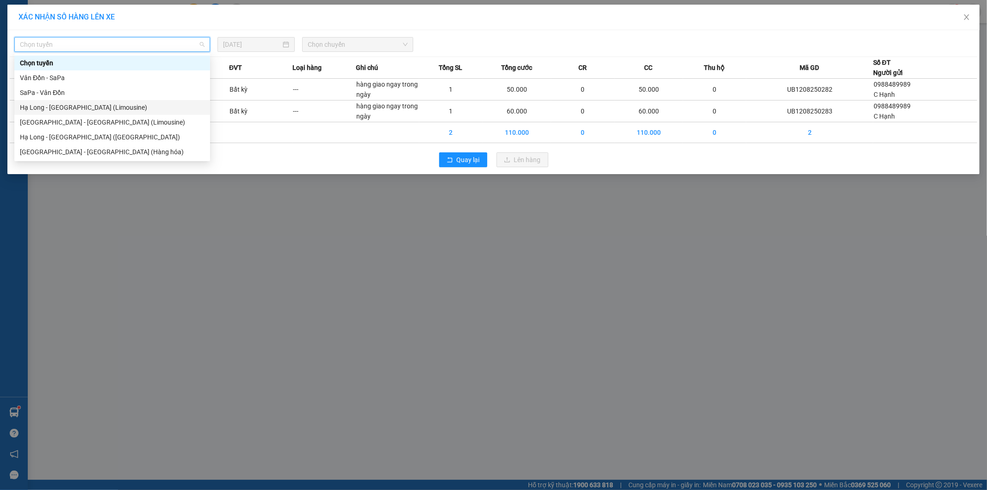
click at [106, 103] on div "Hạ Long - [GEOGRAPHIC_DATA] (Limousine)" at bounding box center [112, 107] width 185 height 10
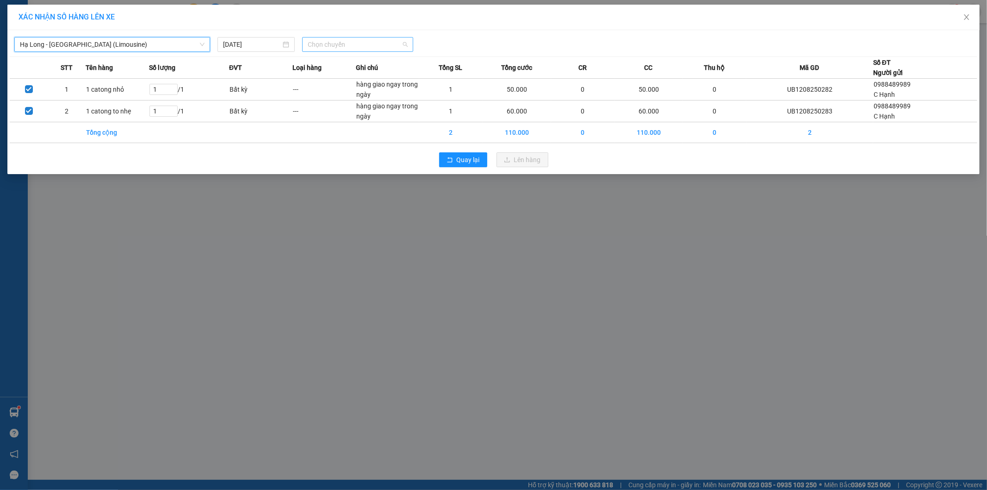
click at [361, 41] on span "Chọn chuyến" at bounding box center [358, 44] width 100 height 14
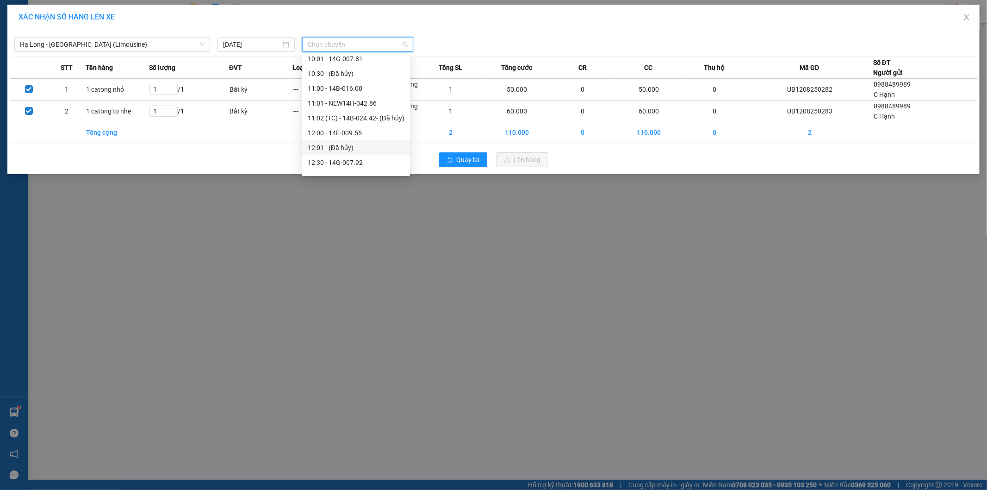
scroll to position [514, 0]
click at [362, 125] on div "15:00 - NEW14A-355.27" at bounding box center [356, 126] width 97 height 10
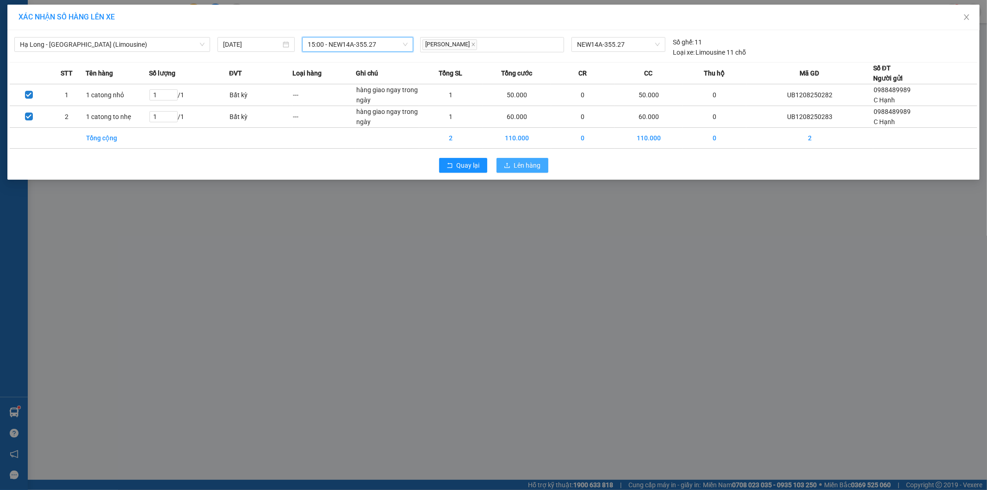
click at [528, 165] on span "Lên hàng" at bounding box center [527, 165] width 27 height 10
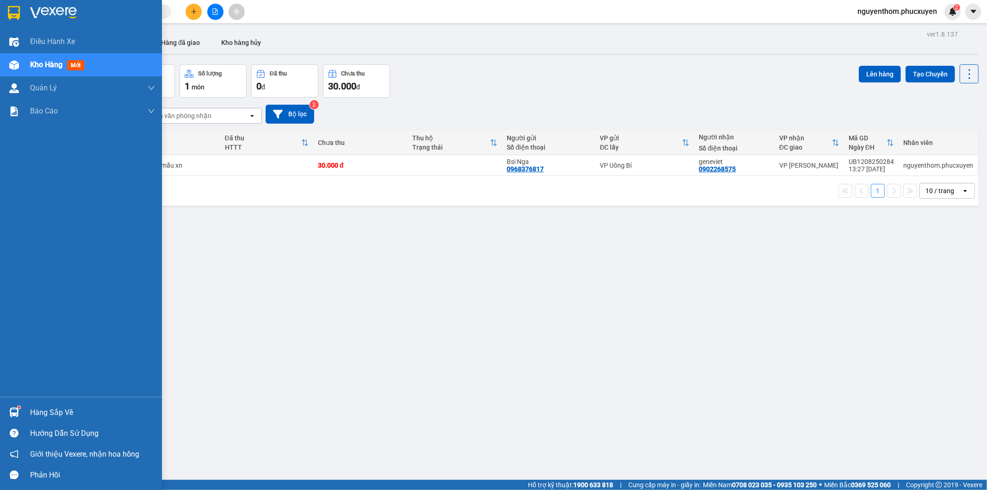
click at [15, 408] on img at bounding box center [14, 412] width 10 height 10
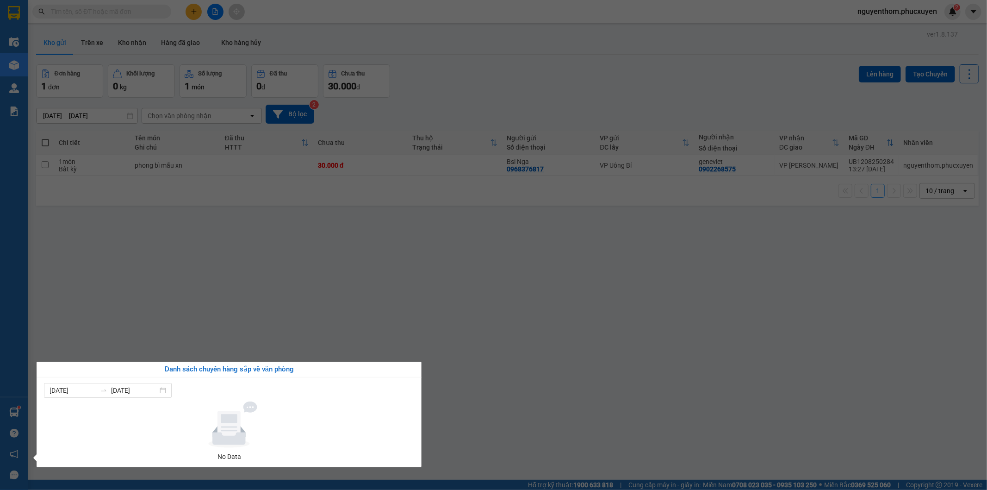
click at [444, 419] on section "Kết quả tìm kiếm ( 0 ) Bộ lọc No Data nguyenthom.phucxuyen 2 Điều hành xe Kho h…" at bounding box center [493, 245] width 987 height 490
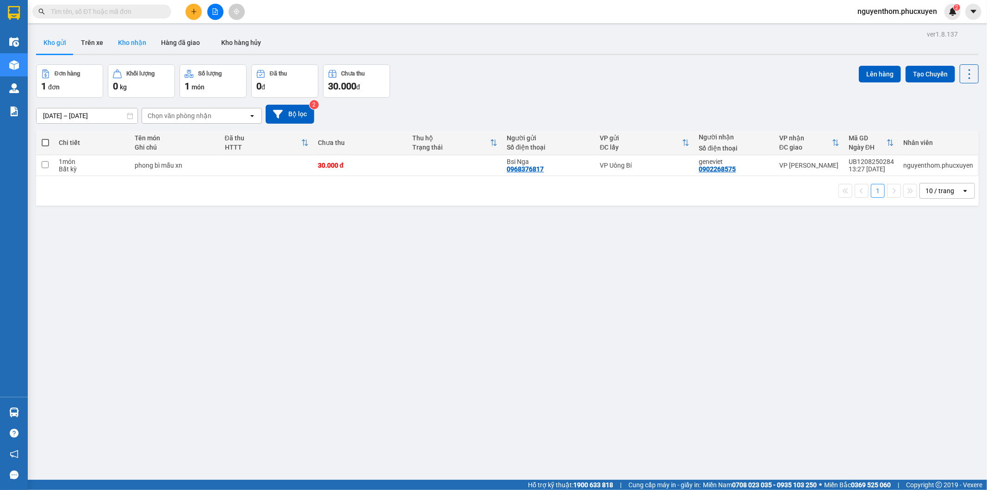
click at [130, 39] on button "Kho nhận" at bounding box center [132, 42] width 43 height 22
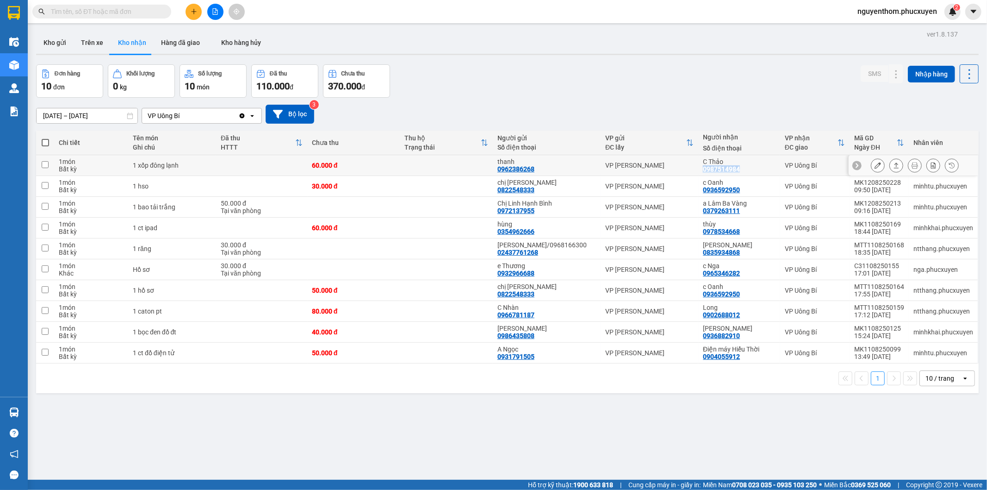
drag, startPoint x: 700, startPoint y: 167, endPoint x: 752, endPoint y: 165, distance: 52.8
click at [752, 165] on td "C Thảo 0987514984" at bounding box center [739, 165] width 82 height 21
checkbox input "true"
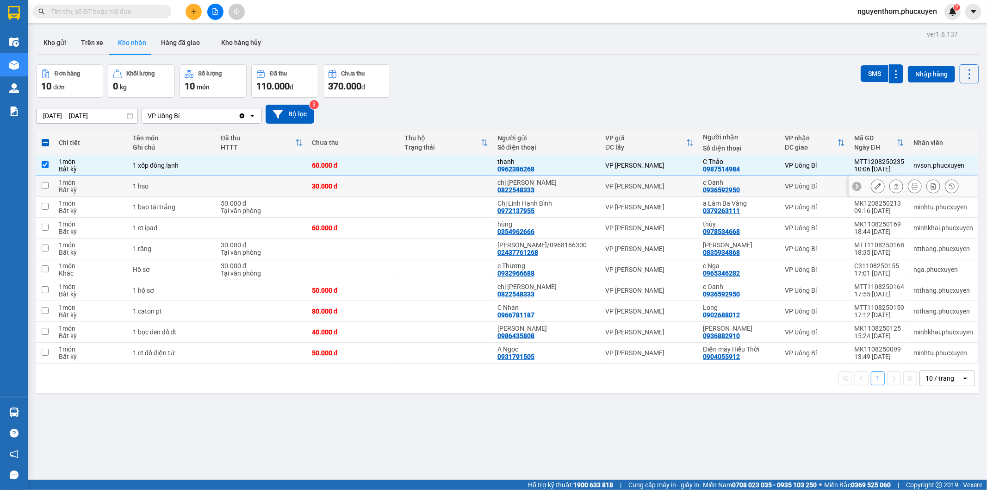
click at [720, 186] on div "0936592950" at bounding box center [721, 189] width 37 height 7
click at [674, 192] on td "VP [PERSON_NAME]" at bounding box center [650, 186] width 98 height 21
checkbox input "true"
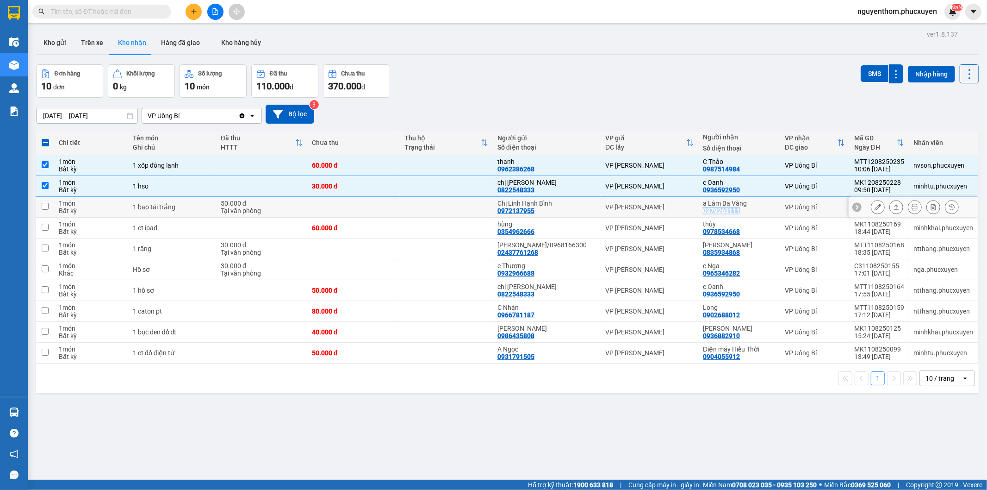
drag, startPoint x: 696, startPoint y: 211, endPoint x: 739, endPoint y: 211, distance: 42.6
click at [739, 211] on td "a Lâm Ba Vàng 0379263111" at bounding box center [739, 207] width 82 height 21
checkbox input "true"
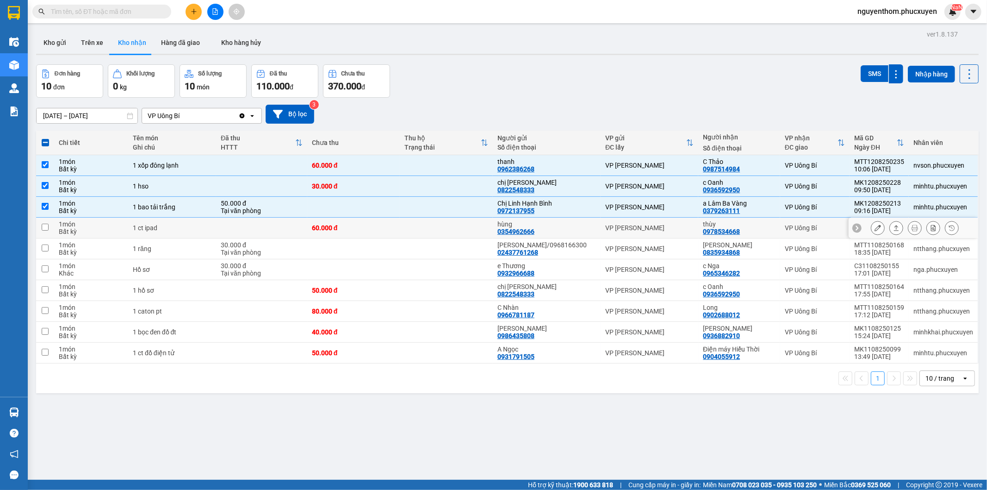
click at [569, 226] on div "hùng" at bounding box center [546, 223] width 99 height 7
checkbox input "true"
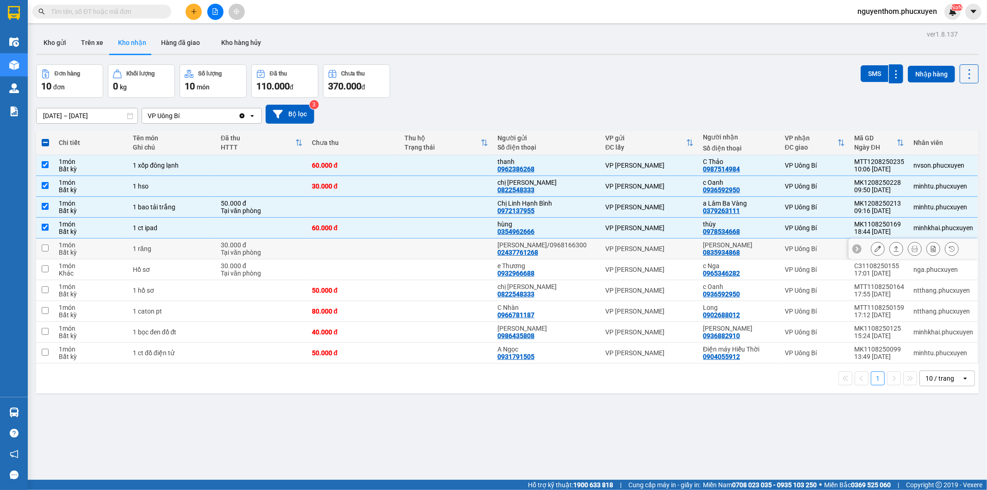
click at [721, 246] on div "[PERSON_NAME]" at bounding box center [739, 244] width 73 height 7
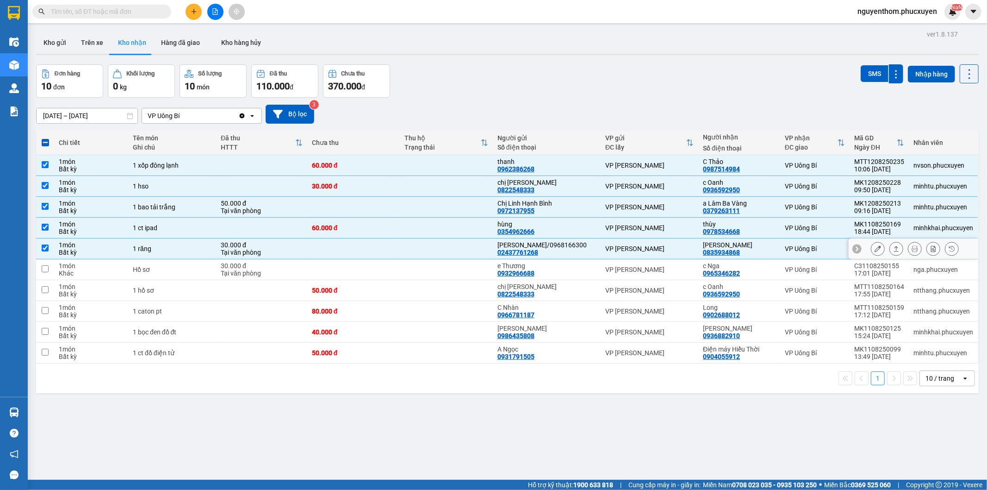
checkbox input "true"
click at [669, 272] on div "VP [PERSON_NAME]" at bounding box center [649, 269] width 88 height 7
checkbox input "true"
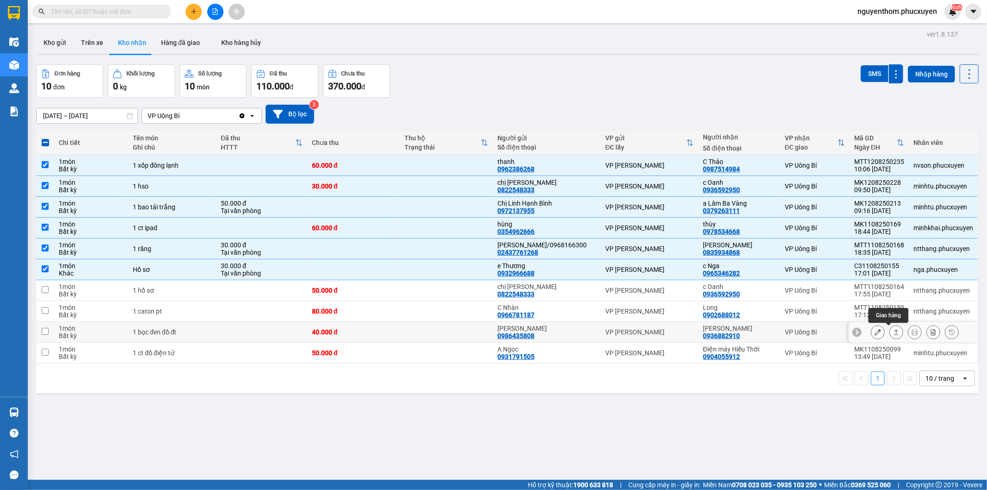
click at [894, 331] on icon at bounding box center [896, 332] width 5 height 6
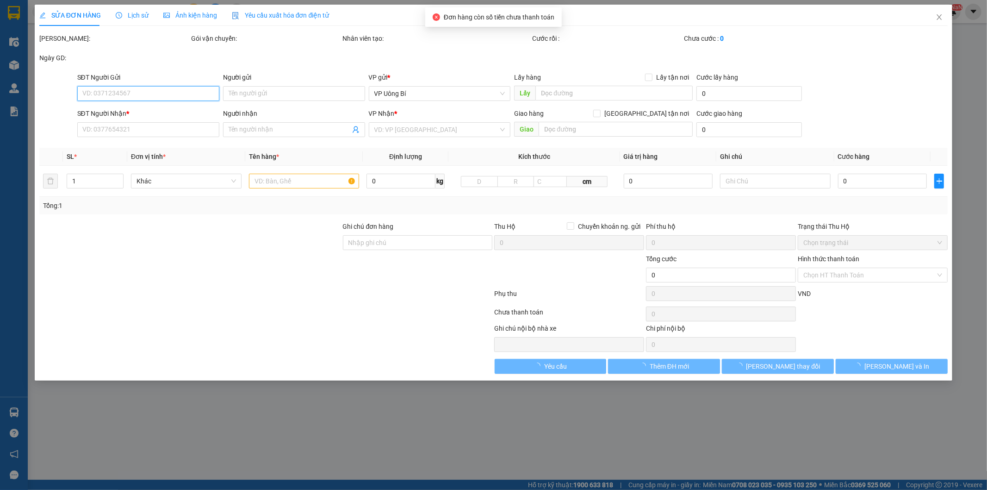
type input "0986435808"
type input "[PERSON_NAME]"
type input "0936882910"
type input "[PERSON_NAME]"
type input "40.000"
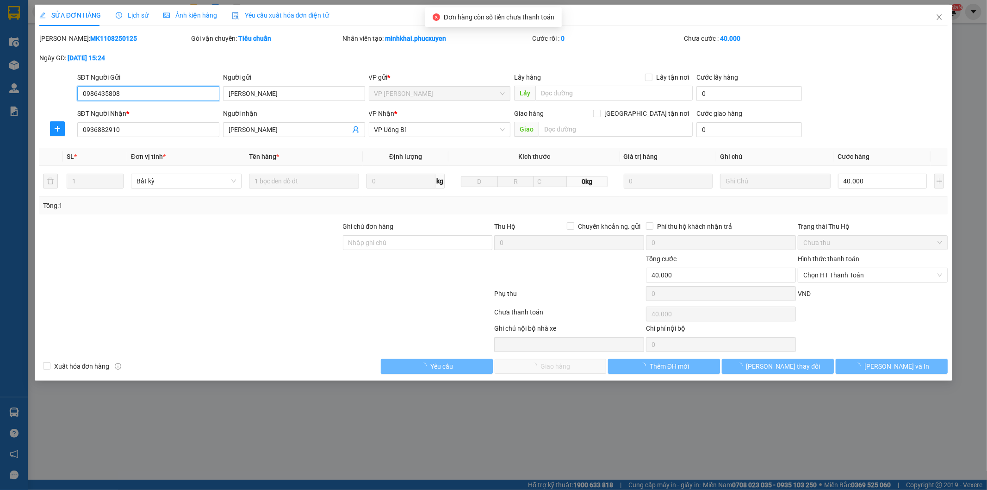
click at [849, 275] on span "Chọn HT Thanh Toán" at bounding box center [872, 275] width 139 height 14
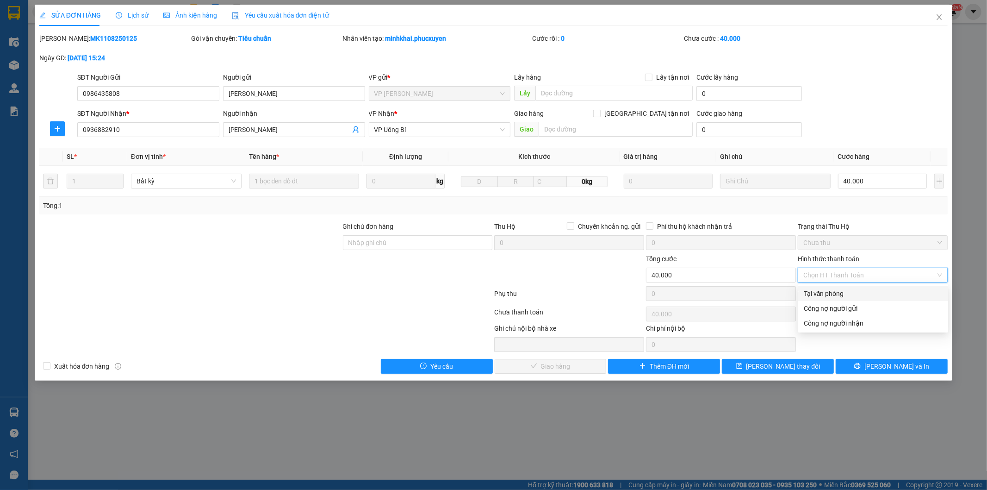
click at [850, 292] on div "Tại văn phòng" at bounding box center [873, 293] width 139 height 10
type input "0"
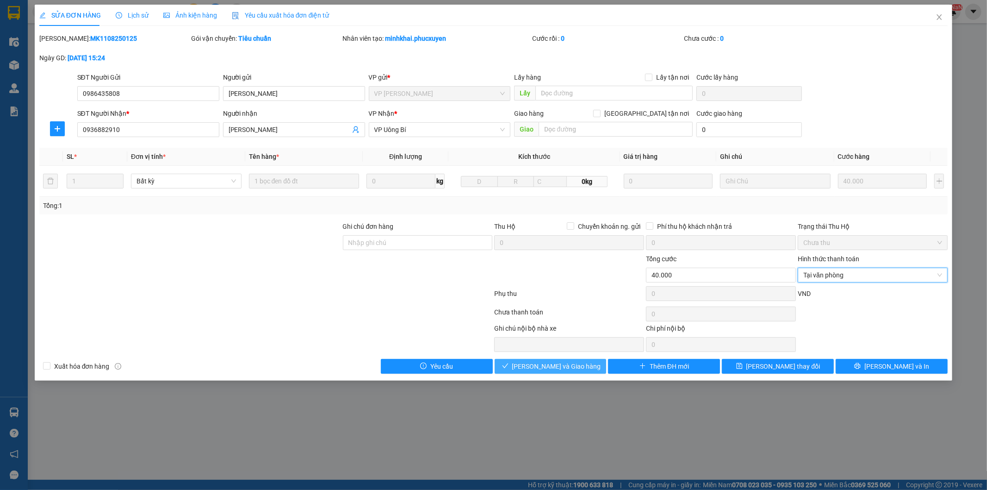
click at [578, 365] on span "[PERSON_NAME] và Giao hàng" at bounding box center [556, 366] width 89 height 10
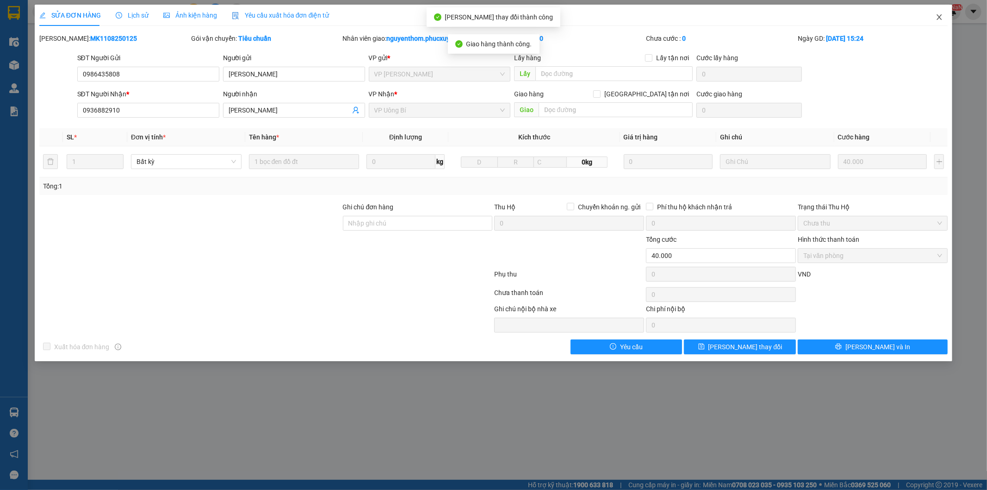
click at [938, 14] on icon "close" at bounding box center [939, 16] width 7 height 7
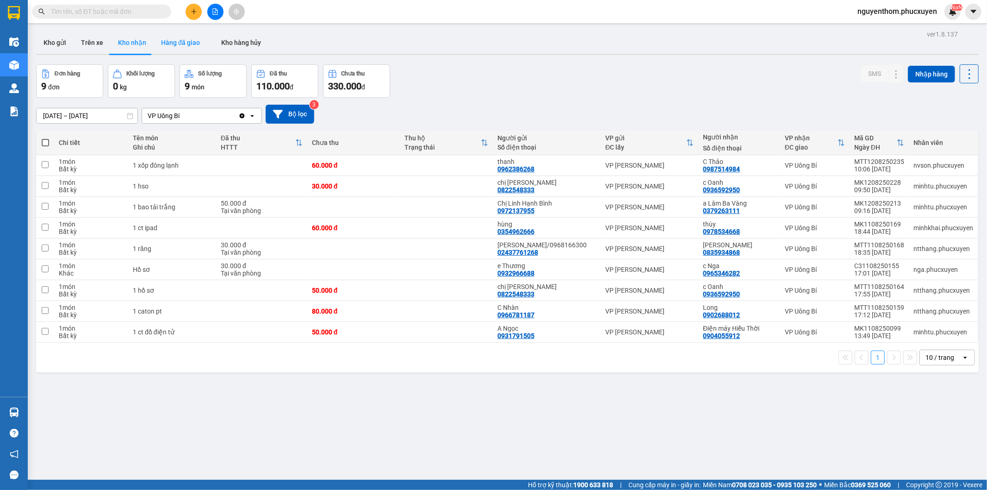
click at [173, 39] on button "Hàng đã giao" at bounding box center [181, 42] width 54 height 22
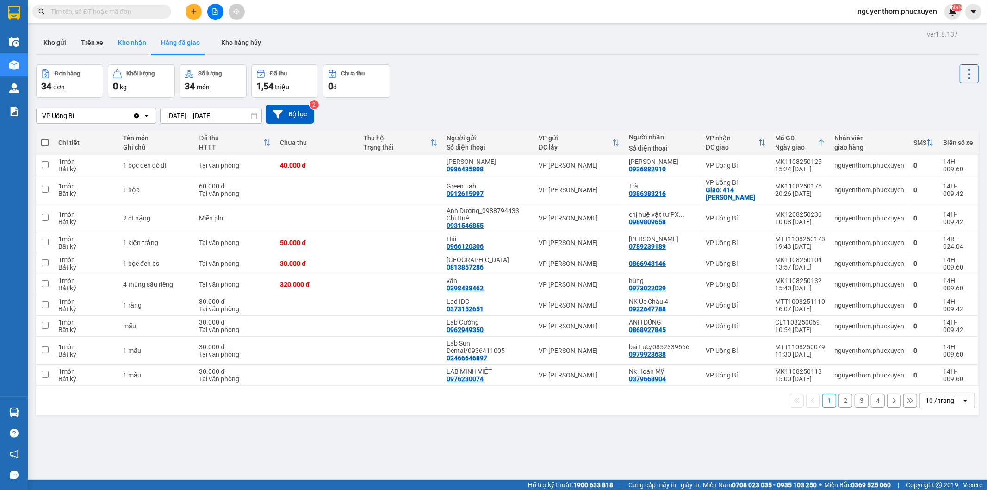
click at [142, 43] on button "Kho nhận" at bounding box center [132, 42] width 43 height 22
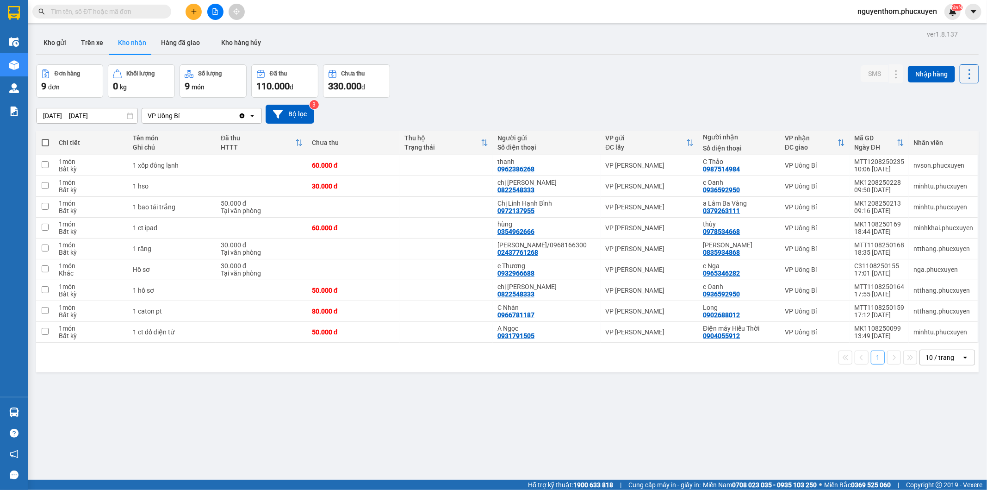
click at [493, 80] on div "Đơn hàng 9 đơn Khối lượng 0 kg Số lượng 9 món Đã thu 110.000 đ Chưa thu 330.000…" at bounding box center [507, 80] width 943 height 33
